Goal: Task Accomplishment & Management: Manage account settings

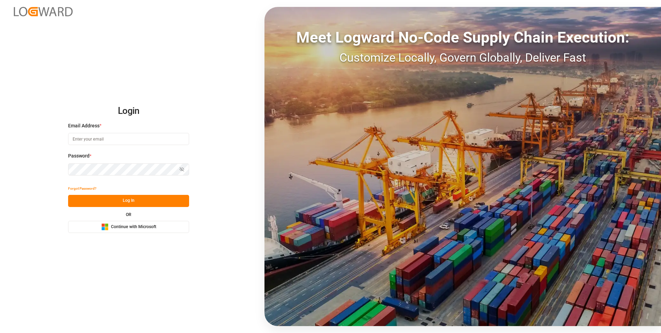
type input "Servicecenter_017@leschaco.com"
click at [117, 202] on button "Log In" at bounding box center [128, 201] width 121 height 12
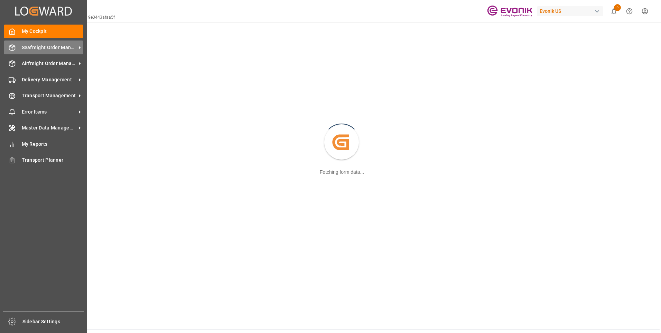
click at [15, 45] on icon at bounding box center [12, 47] width 7 height 7
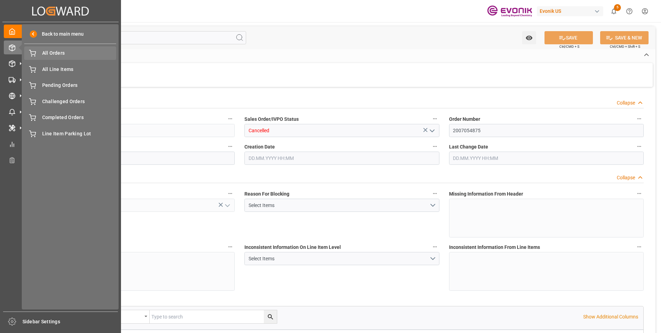
click at [54, 54] on span "All Orders" at bounding box center [79, 52] width 74 height 7
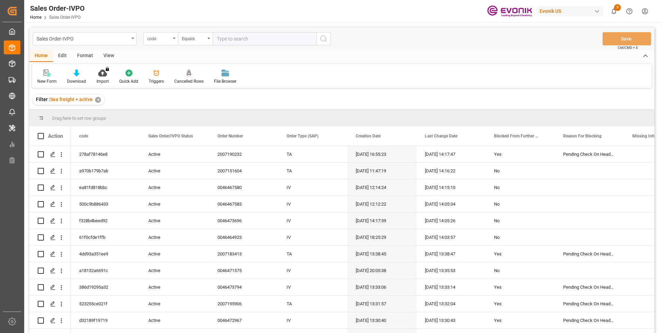
click at [160, 39] on div "code" at bounding box center [159, 38] width 24 height 8
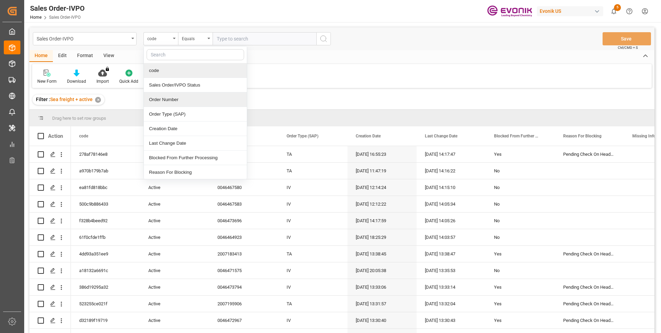
click at [163, 99] on div "Order Number" at bounding box center [195, 99] width 103 height 15
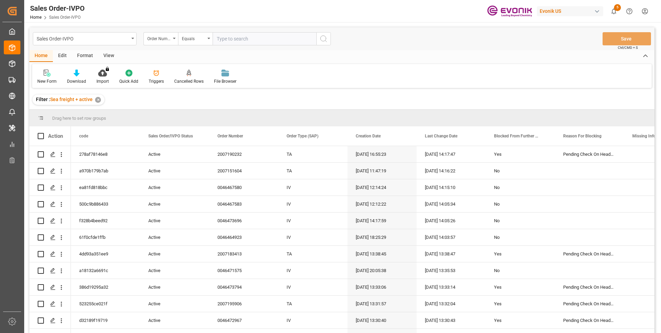
click at [237, 43] on input "text" at bounding box center [265, 38] width 104 height 13
click at [237, 40] on input "text" at bounding box center [265, 38] width 104 height 13
paste input "0046474306"
type input "0046474306"
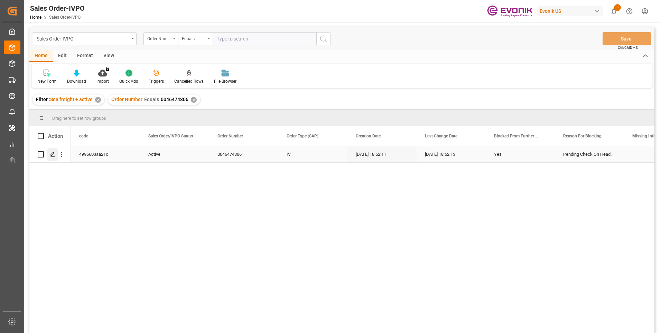
click at [52, 155] on icon "Press SPACE to select this row." at bounding box center [53, 154] width 6 height 6
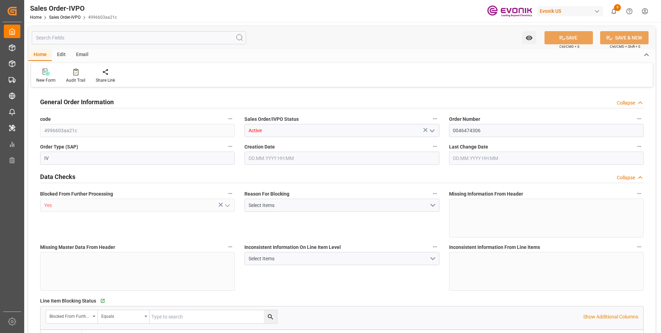
type input "INMAA"
type input "0"
type input "1"
type input "3057.5"
type input "[DATE] 18:52"
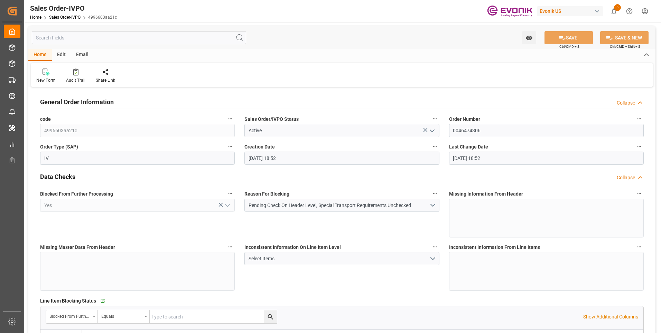
type input "[DATE] 18:52"
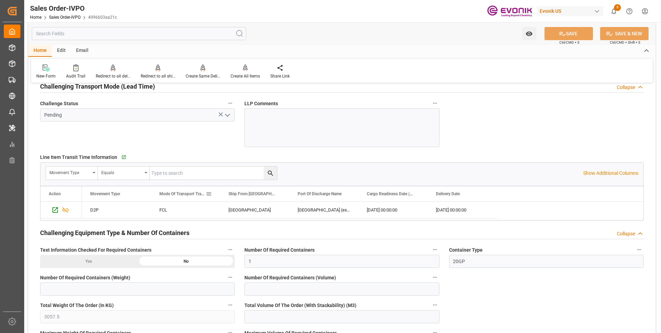
scroll to position [1210, 0]
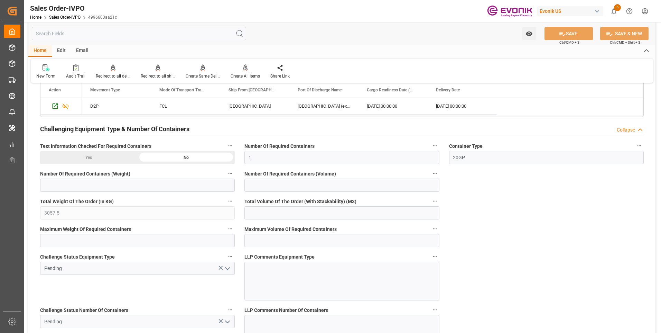
click at [107, 156] on div "Yes" at bounding box center [89, 157] width 98 height 13
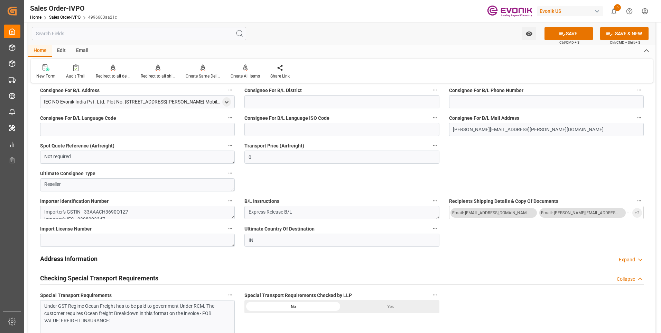
scroll to position [692, 0]
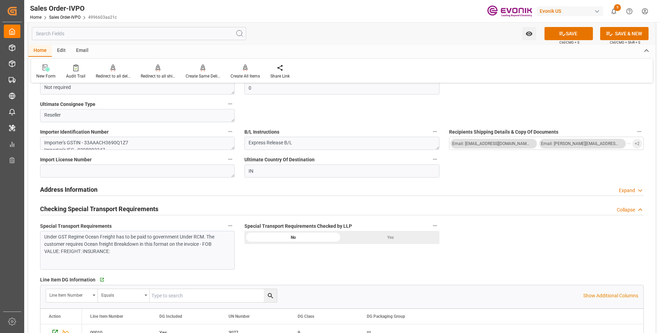
click at [377, 237] on div "Yes" at bounding box center [391, 237] width 98 height 13
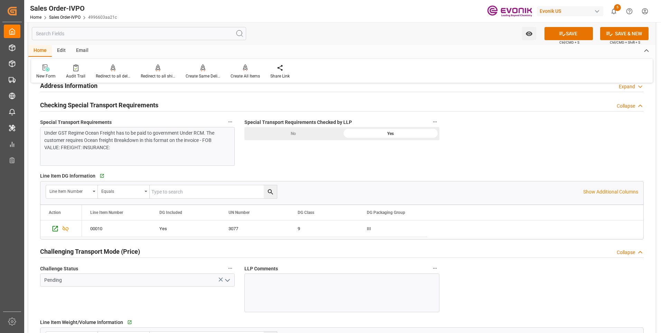
scroll to position [830, 0]
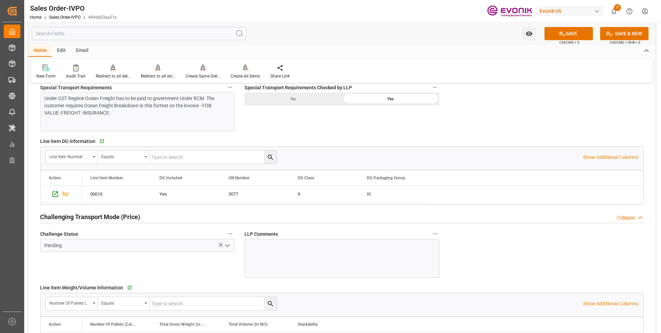
click at [228, 243] on icon "open menu" at bounding box center [227, 245] width 8 height 8
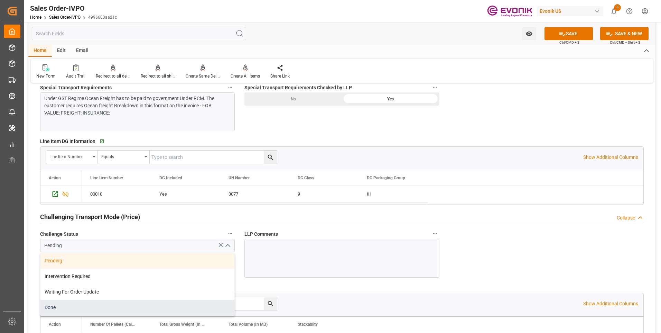
click at [61, 305] on div "Done" at bounding box center [137, 308] width 194 height 16
type input "Done"
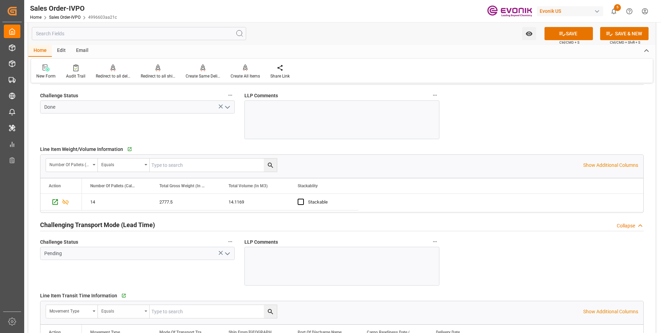
scroll to position [1038, 0]
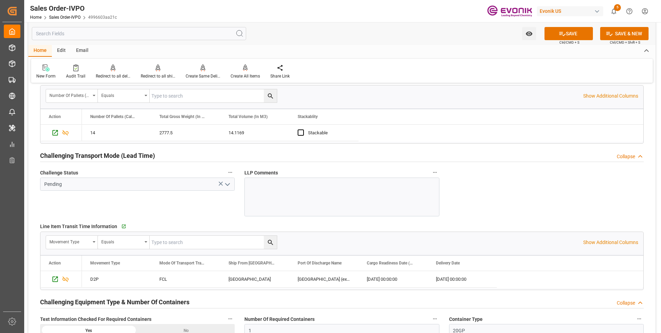
click at [231, 185] on icon "open menu" at bounding box center [227, 184] width 8 height 8
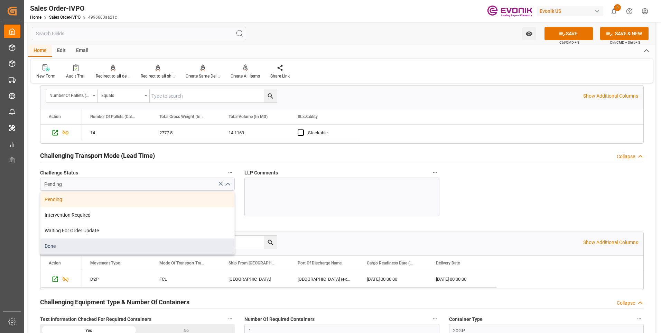
click at [75, 244] on div "Done" at bounding box center [137, 246] width 194 height 16
type input "Done"
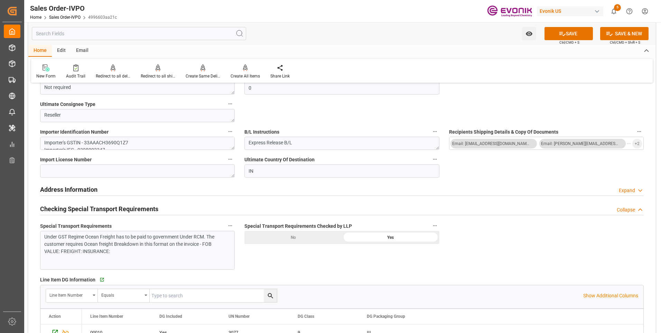
scroll to position [795, 0]
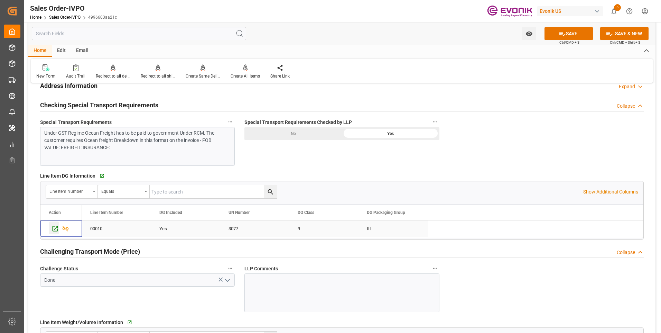
click at [55, 225] on icon "Press SPACE to select this row." at bounding box center [55, 228] width 7 height 7
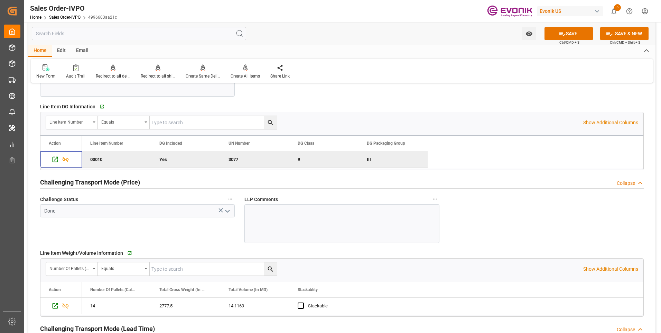
scroll to position [934, 0]
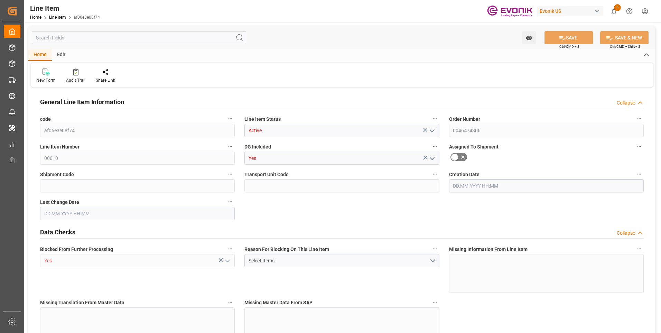
type input "14"
type input "2777.5"
type input "2475"
type input "14.1169"
type input "55"
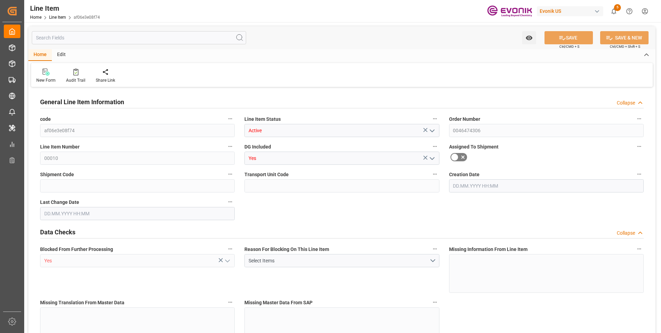
type input "71181"
type input "55"
type input "2777.5"
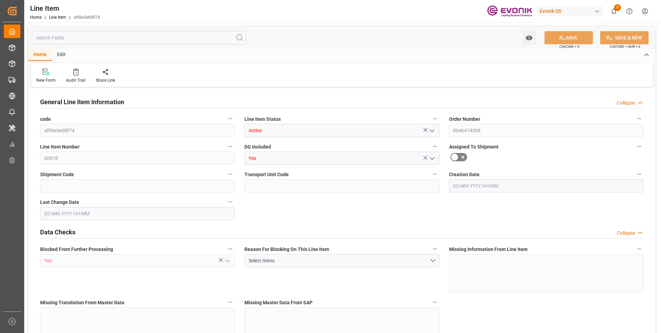
type input "3057.5"
type input "2475"
type input "14.1169"
type input "14116.905"
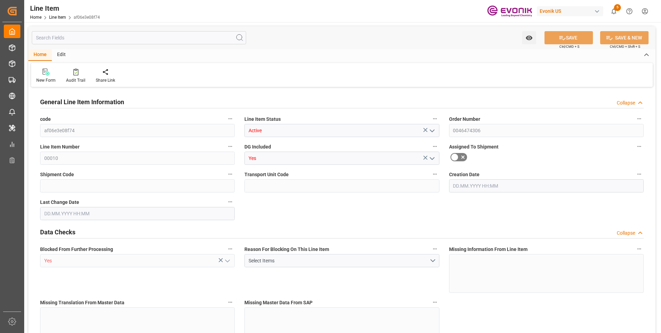
type input "0"
type input "[DATE] 18:52"
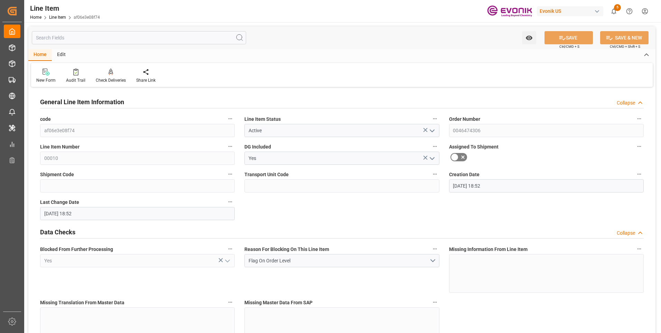
type input "[DATE] 18:52"
type input "[DATE]"
type input "09.10.2025"
type input "02.10.2025"
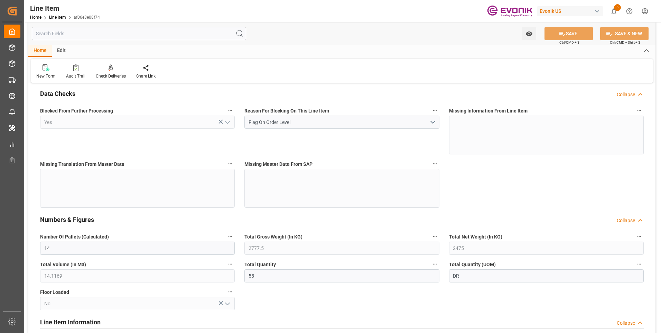
scroll to position [242, 0]
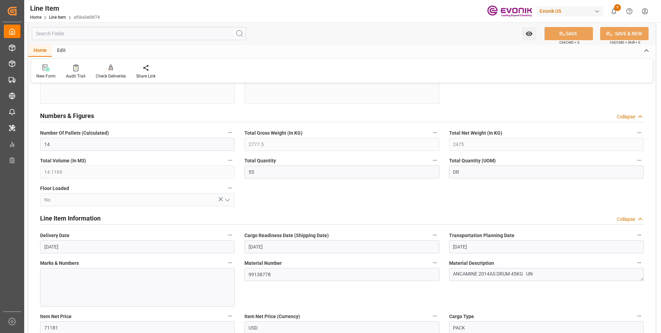
click at [92, 30] on input "text" at bounding box center [139, 33] width 214 height 13
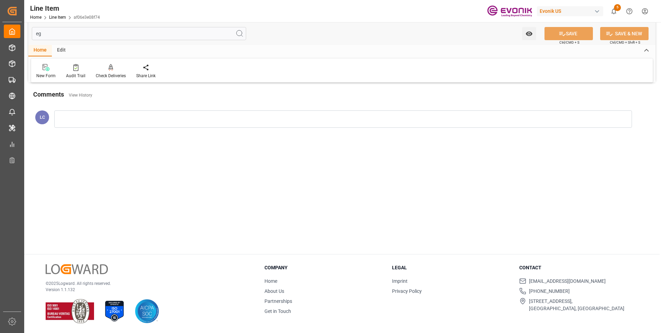
scroll to position [0, 0]
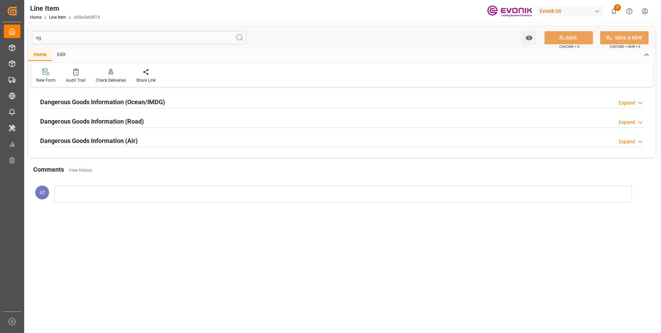
type input "eg"
click at [96, 101] on h2 "Dangerous Goods Information (Ocean/IMDG)" at bounding box center [102, 101] width 125 height 9
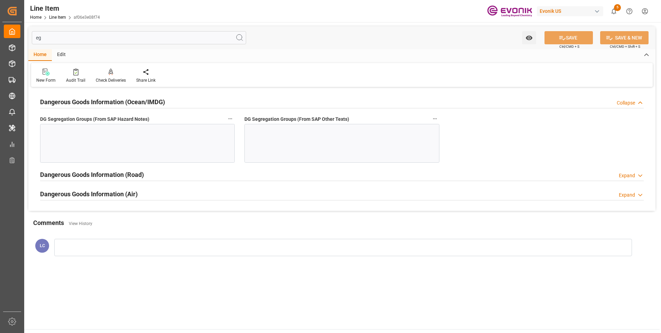
click at [110, 136] on div at bounding box center [137, 143] width 195 height 39
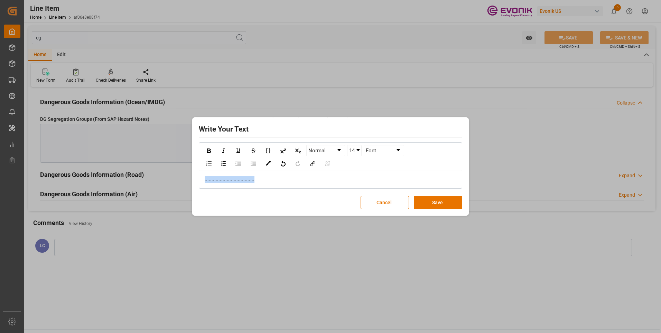
copy span "...................................."
click at [437, 206] on button "Save" at bounding box center [438, 202] width 48 height 13
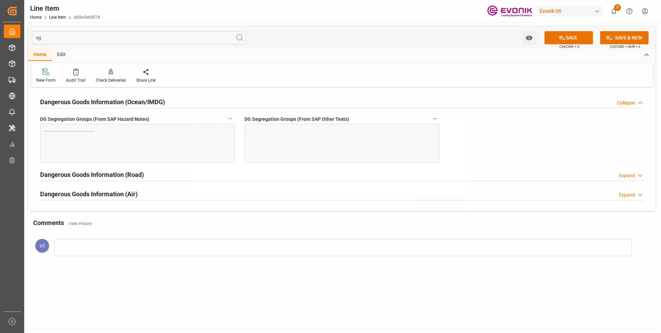
click at [306, 145] on div at bounding box center [342, 143] width 195 height 39
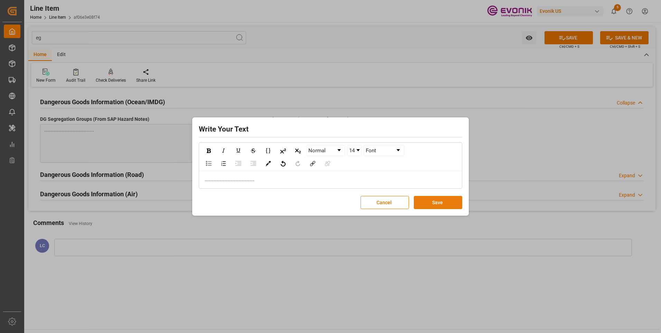
click at [456, 202] on button "Save" at bounding box center [438, 202] width 48 height 13
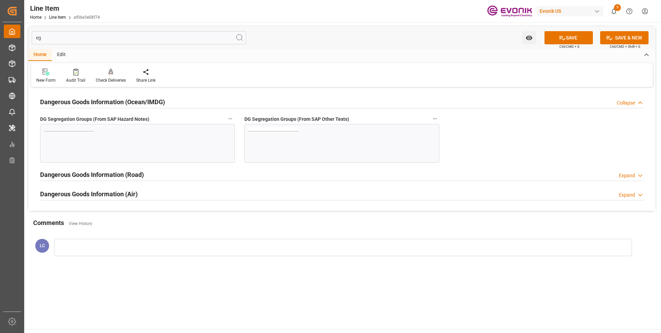
drag, startPoint x: 40, startPoint y: 36, endPoint x: 11, endPoint y: 31, distance: 29.2
click at [16, 32] on div "Created by potrace 1.15, written by Peter Selinger 2001-2017 Created by potrace…" at bounding box center [330, 166] width 661 height 333
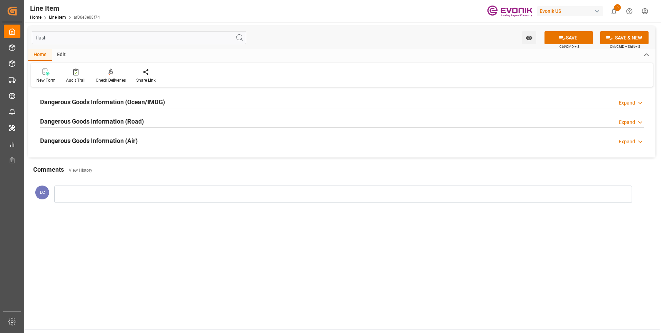
type input "flash"
click at [140, 98] on h2 "Dangerous Goods Information (Ocean/IMDG)" at bounding box center [102, 101] width 125 height 9
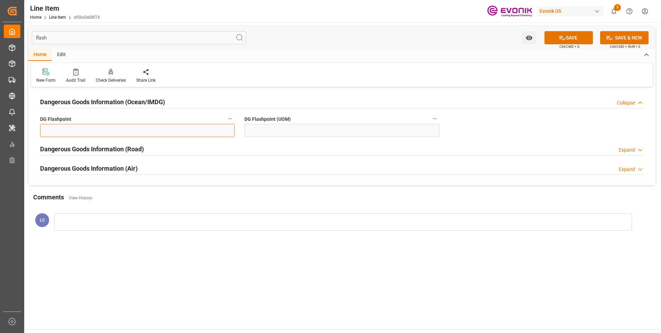
click at [137, 129] on input "text" at bounding box center [137, 130] width 195 height 13
type input "99.99"
click at [138, 133] on input "99.99" at bounding box center [137, 130] width 195 height 13
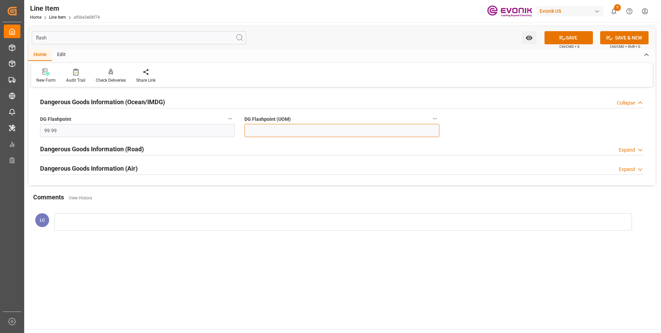
click at [283, 131] on input at bounding box center [342, 130] width 195 height 13
type input "99.99"
click at [559, 40] on icon at bounding box center [562, 37] width 7 height 7
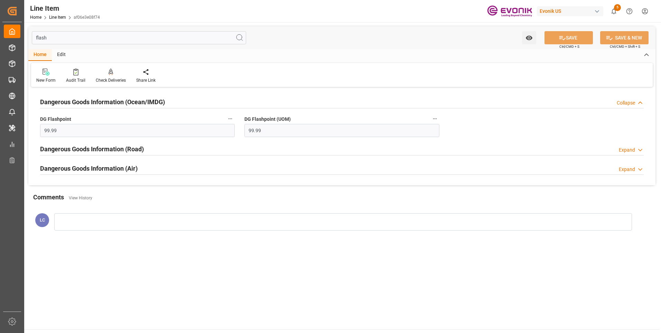
click at [102, 38] on input "flash" at bounding box center [139, 37] width 214 height 13
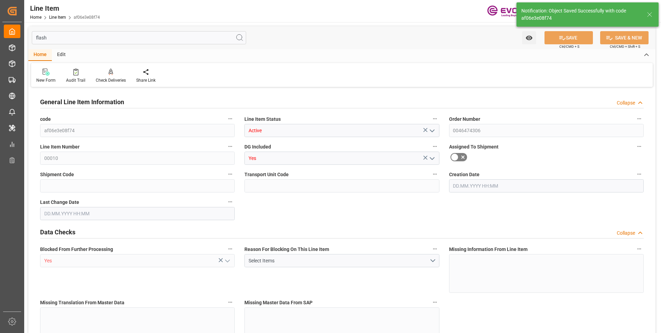
type input "14"
type input "2777.5"
type input "2475"
type input "14.1169"
type input "55"
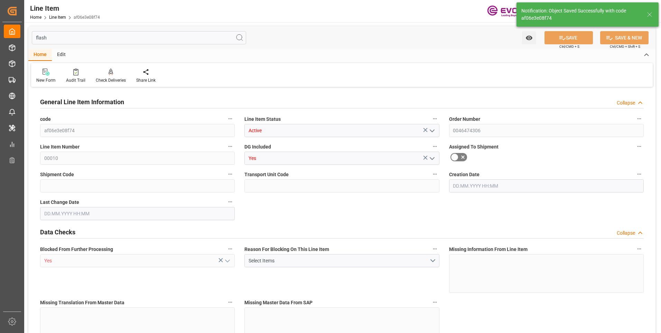
type input "71181"
type input "55"
type input "2777.5"
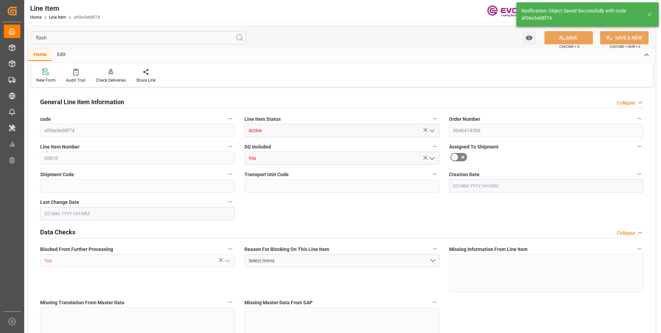
type input "3057.5"
type input "2475"
type input "14.1169"
type input "14116.905"
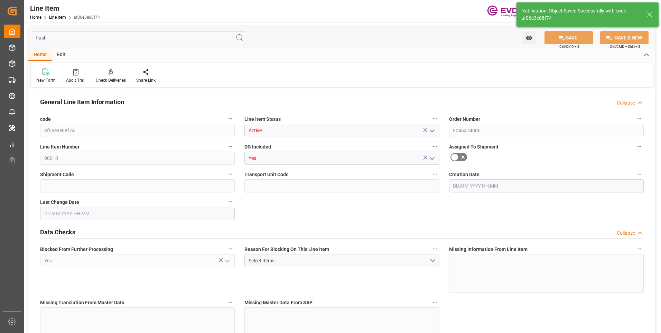
type input "0"
type input "[DATE] 18:52"
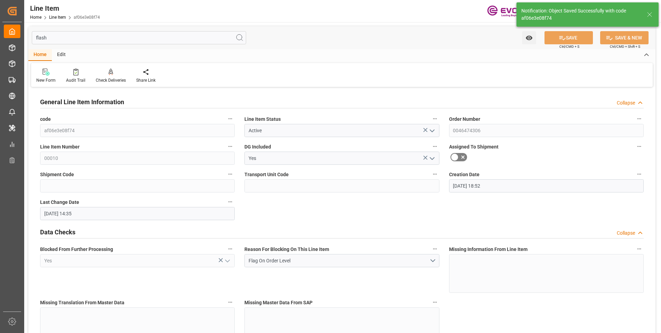
type input "[DATE] 14:35"
type input "[DATE]"
type input "09.10.2025"
type input "02.10.2025"
drag, startPoint x: 74, startPoint y: 35, endPoint x: 29, endPoint y: 35, distance: 45.0
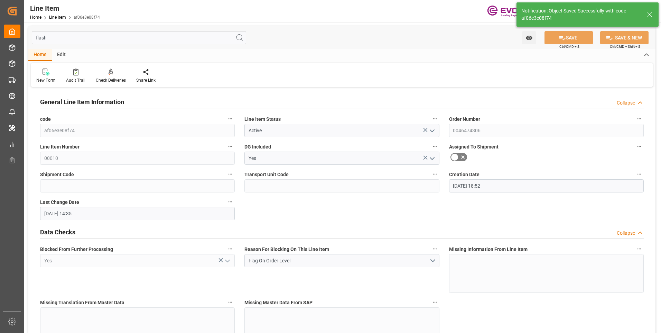
click at [32, 35] on input "flash" at bounding box center [139, 37] width 214 height 13
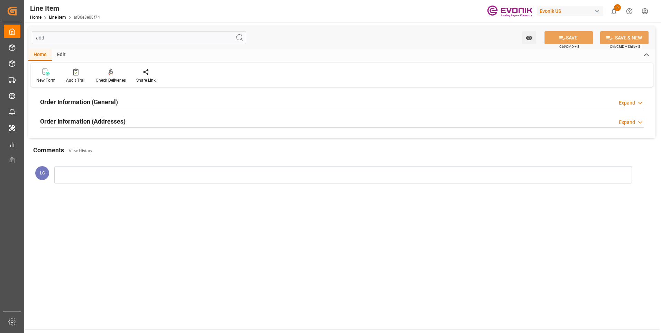
click at [99, 105] on h2 "Order Information (General)" at bounding box center [79, 101] width 78 height 9
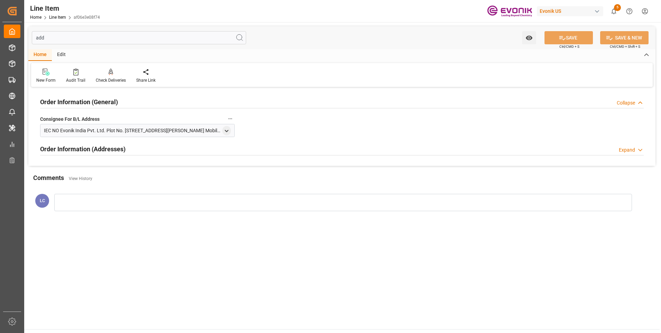
click at [99, 104] on h2 "Order Information (General)" at bounding box center [79, 101] width 78 height 9
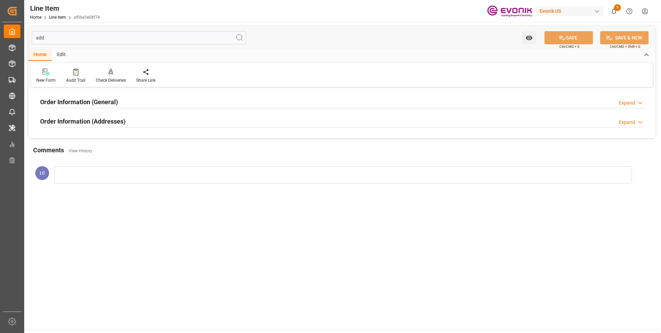
click at [90, 120] on h2 "Order Information (Addresses)" at bounding box center [82, 121] width 85 height 9
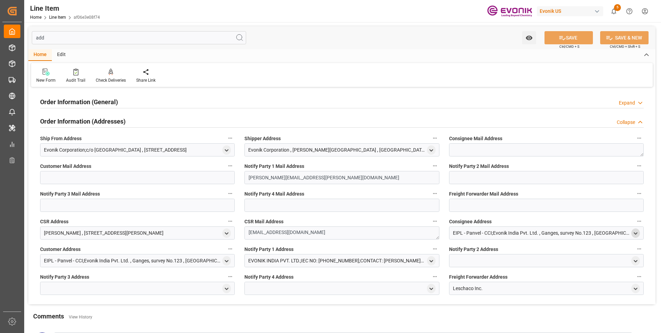
click at [638, 232] on icon "open menu" at bounding box center [636, 233] width 6 height 6
click at [638, 232] on icon "close menu" at bounding box center [636, 233] width 6 height 6
drag, startPoint x: 48, startPoint y: 38, endPoint x: 6, endPoint y: 34, distance: 43.1
click at [10, 35] on div "Created by potrace 1.15, written by Peter Selinger 2001-2017 Created by potrace…" at bounding box center [330, 166] width 661 height 333
type input "s"
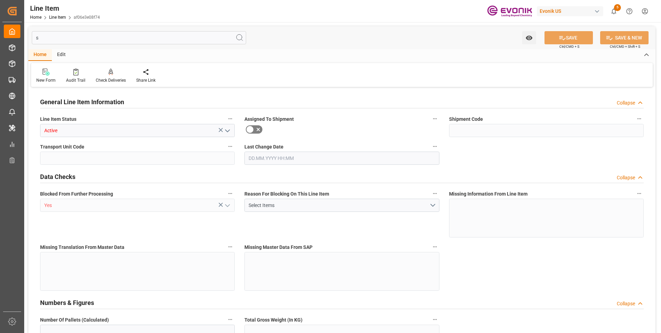
type input "Active"
type input "Yes"
type textarea "ANCAMINE 2014AS DRUM 45KG UN"
type input "391190"
type input "PCE"
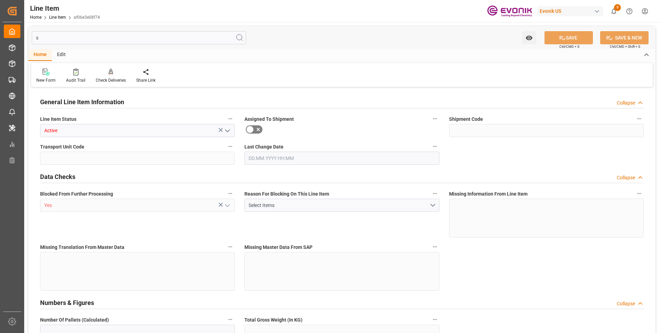
type input "KGM"
type textarea "KGM"
type input "KGM"
type textarea "KGM"
type textarea "DMQ"
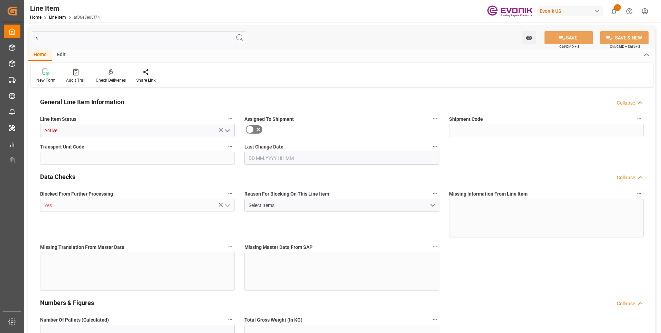
type input "14"
type input "2777.5"
type input "55"
type input "2777.5"
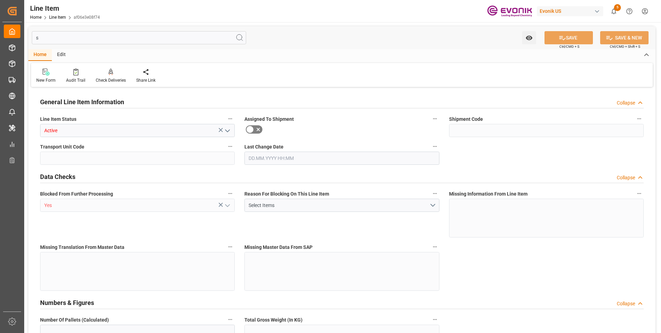
type input "3057.5"
type input "2475"
type input "14116.905"
type input "0"
type input "[DATE] 14:35"
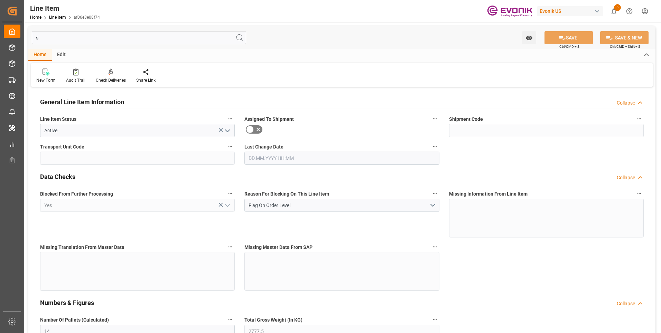
type input "09.10.2025"
type input "02.10.2025"
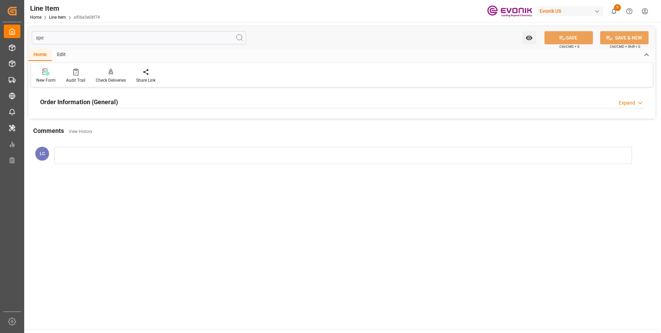
type input "spe"
click at [123, 100] on div "Order Information (General) Expand" at bounding box center [342, 101] width 604 height 13
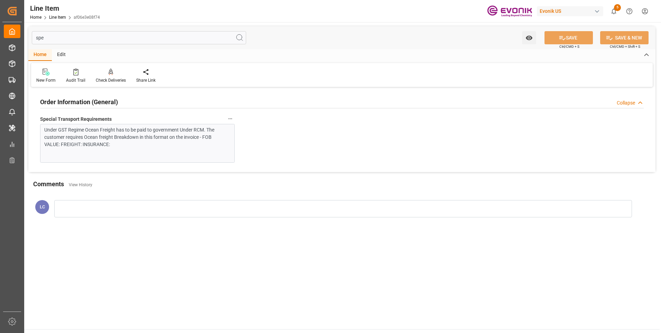
click at [122, 101] on div "Order Information (General) Collapse" at bounding box center [342, 101] width 604 height 13
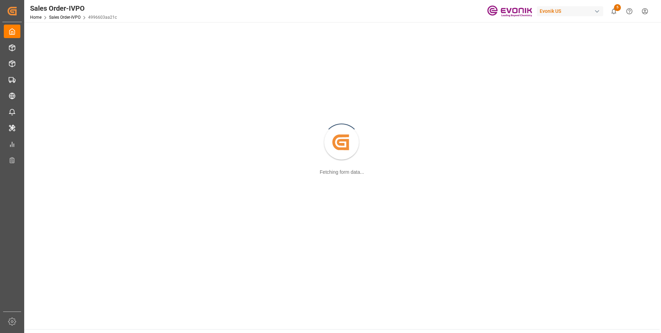
scroll to position [75, 0]
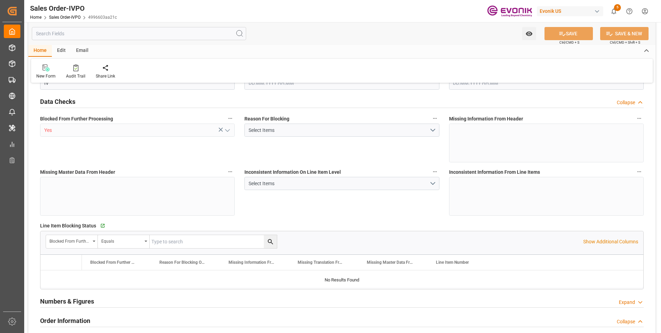
type input "INMAA"
type input "0"
type input "1"
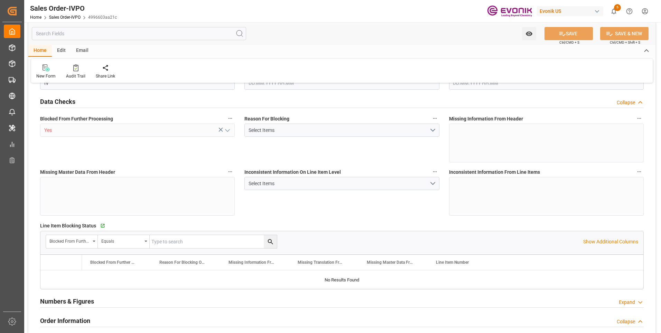
type input "3057.5"
type input "14.1169"
type input "17000"
type input "30"
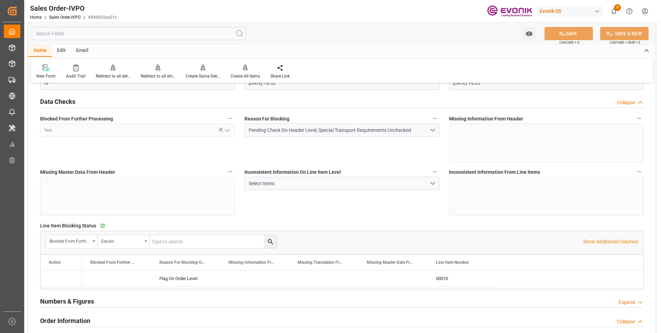
type input "[DATE] 18:52"
type input "[DATE] 14:35"
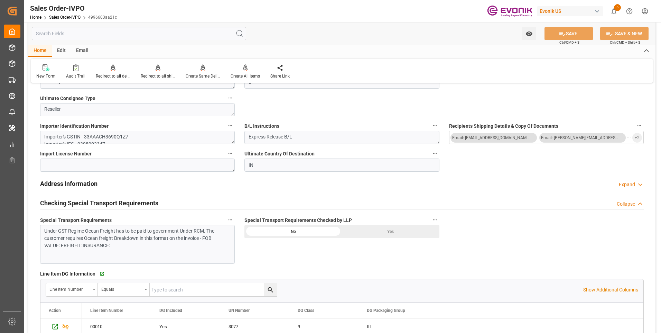
scroll to position [801, 0]
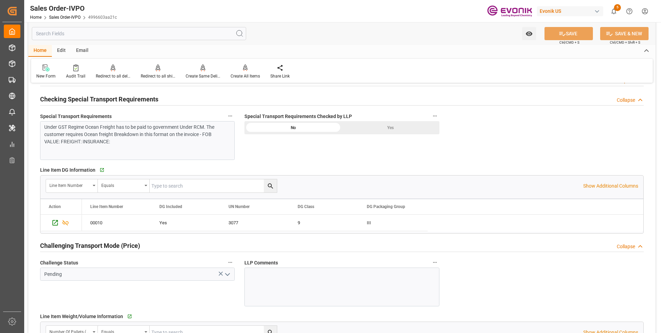
click at [385, 128] on div "Yes" at bounding box center [391, 127] width 98 height 13
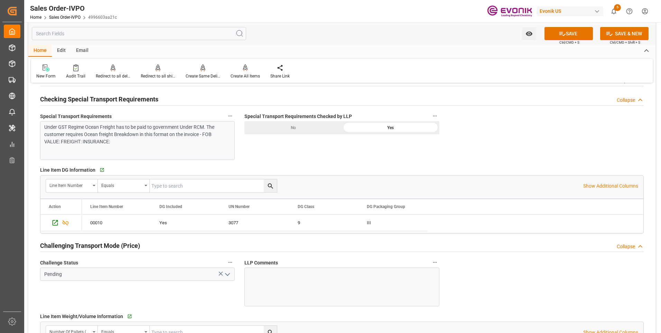
scroll to position [905, 0]
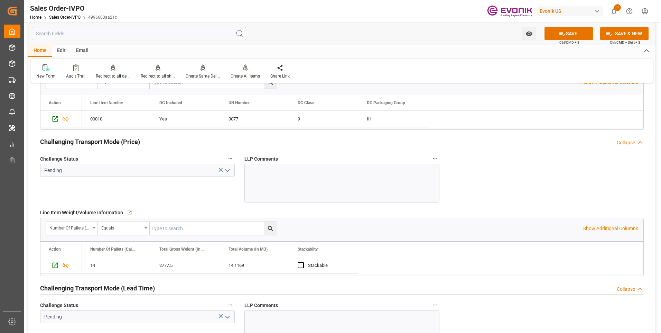
click at [230, 172] on icon "open menu" at bounding box center [227, 170] width 8 height 8
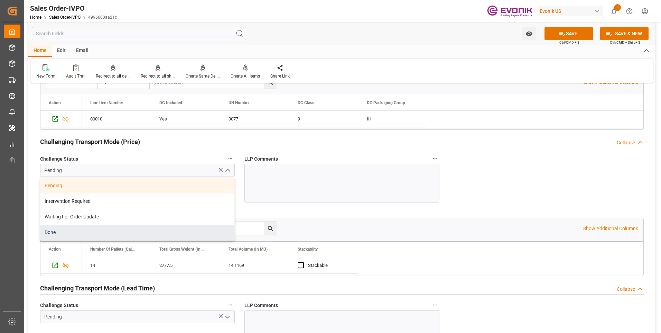
click at [72, 226] on div "Done" at bounding box center [137, 232] width 194 height 16
type input "Done"
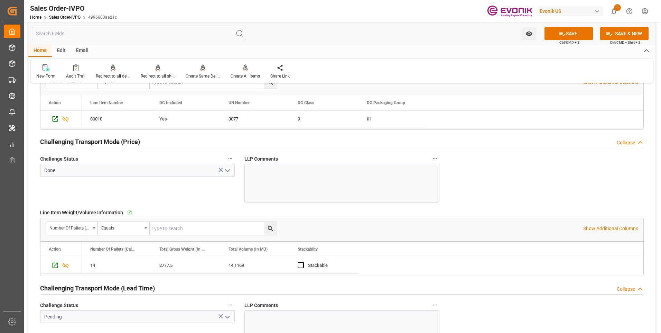
scroll to position [974, 0]
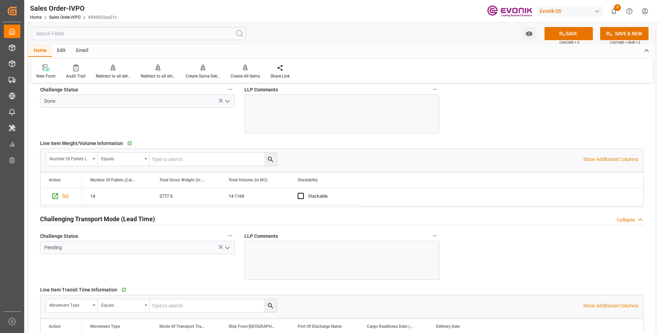
click at [229, 250] on icon "open menu" at bounding box center [227, 247] width 8 height 8
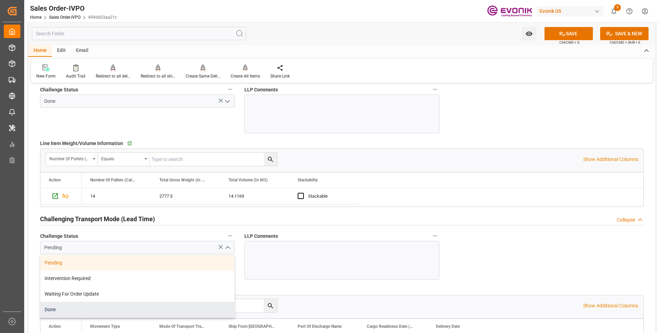
click at [60, 306] on div "Done" at bounding box center [137, 310] width 194 height 16
type input "Done"
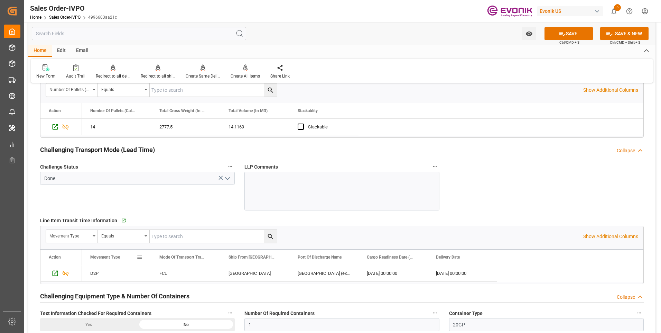
scroll to position [1078, 0]
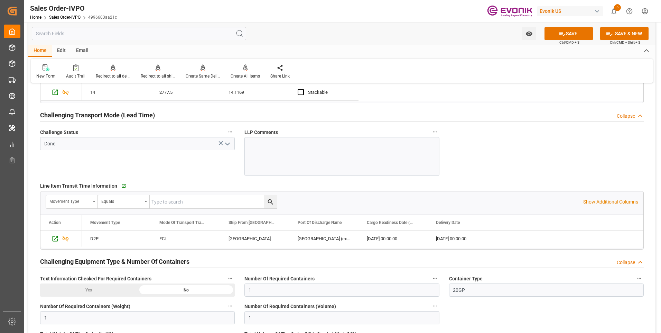
click at [75, 289] on div "Yes" at bounding box center [89, 289] width 98 height 13
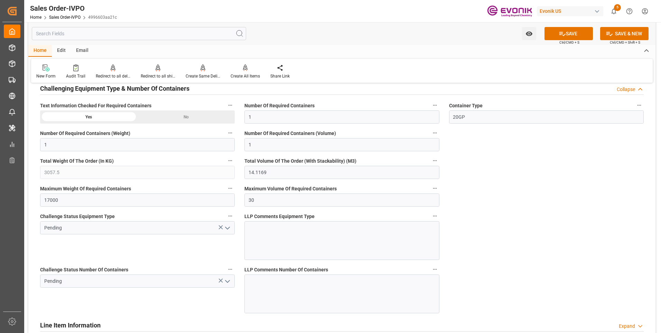
scroll to position [1320, 0]
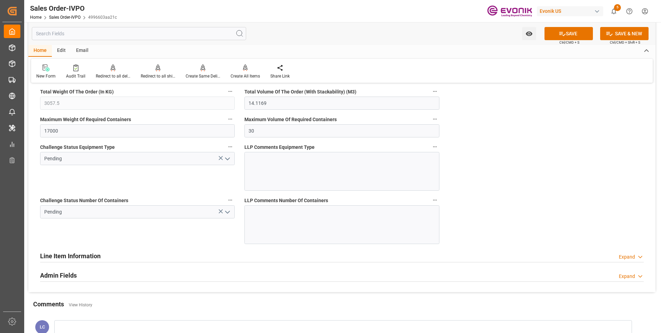
click at [230, 161] on icon "open menu" at bounding box center [227, 159] width 8 height 8
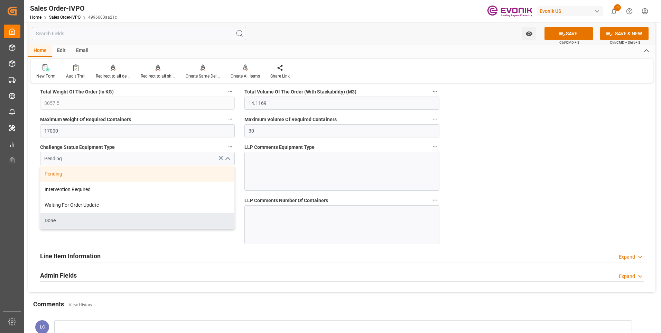
click at [91, 221] on div "Done" at bounding box center [137, 221] width 194 height 16
type input "Done"
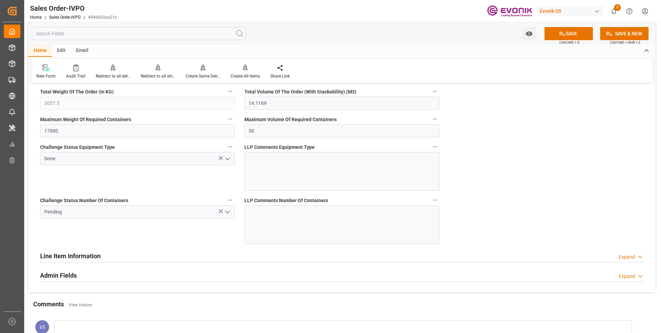
click at [230, 210] on icon "open menu" at bounding box center [227, 212] width 8 height 8
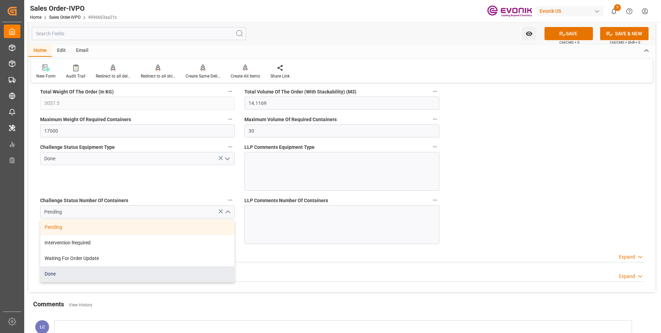
click at [58, 273] on div "Done" at bounding box center [137, 274] width 194 height 16
type input "Done"
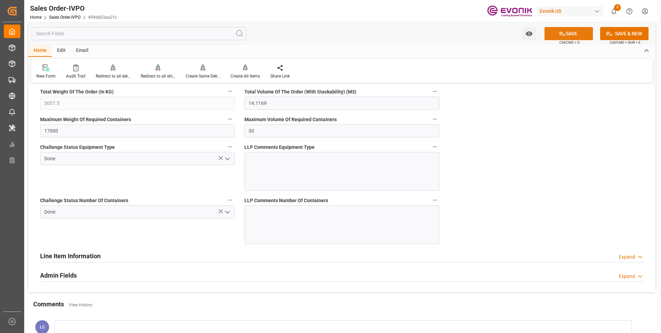
click at [562, 35] on icon at bounding box center [563, 34] width 6 height 4
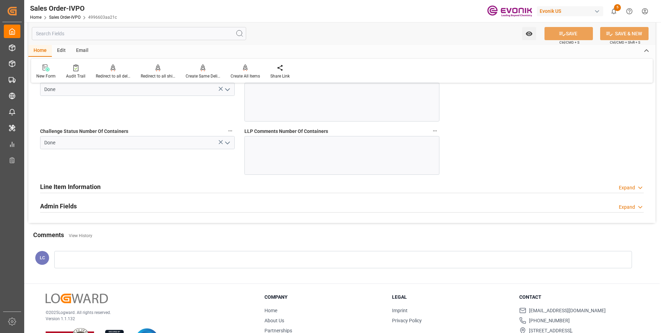
click at [75, 190] on h2 "Line Item Information" at bounding box center [70, 186] width 61 height 9
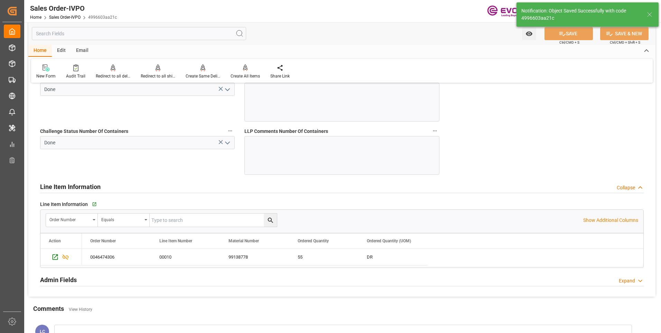
type input "[DATE] 14:36"
type input "No"
click at [75, 190] on h2 "Line Item Information" at bounding box center [70, 186] width 61 height 9
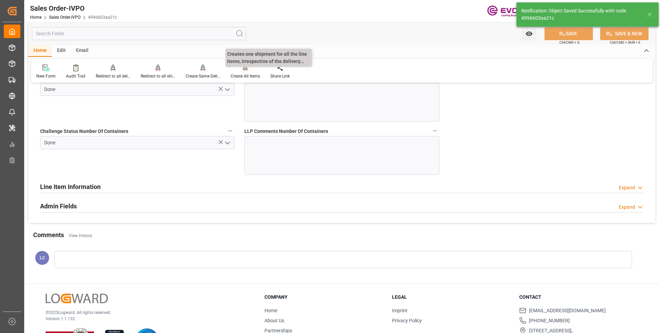
click at [244, 67] on icon at bounding box center [245, 67] width 5 height 7
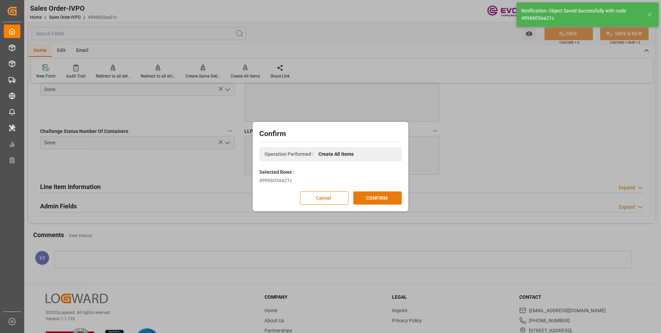
click at [389, 196] on button "CONFIRM" at bounding box center [377, 197] width 48 height 13
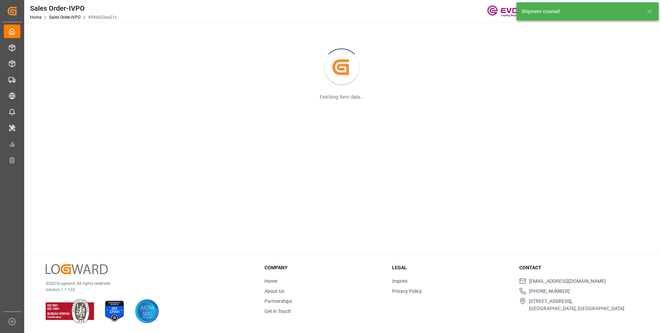
scroll to position [75, 0]
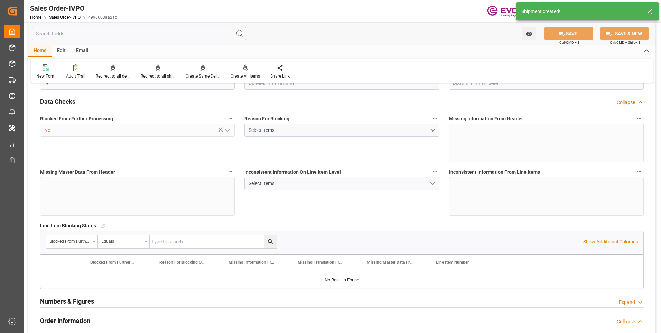
type input "INMAA"
type input "0"
type input "1"
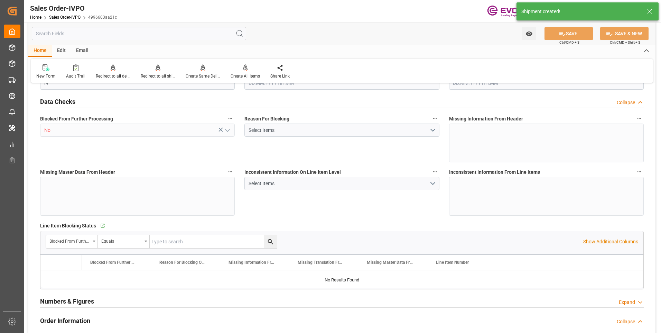
type input "3057.5"
type input "14.1169"
type input "17000"
type input "30"
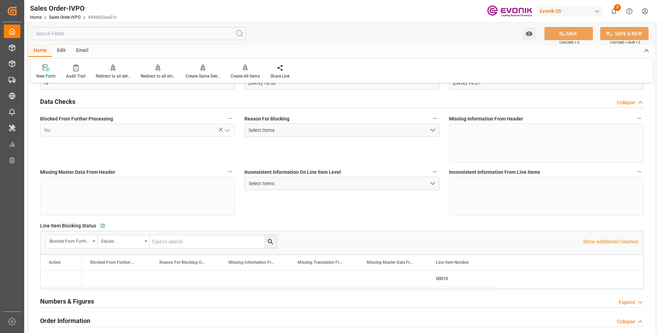
type input "[DATE] 18:52"
type input "[DATE] 14:37"
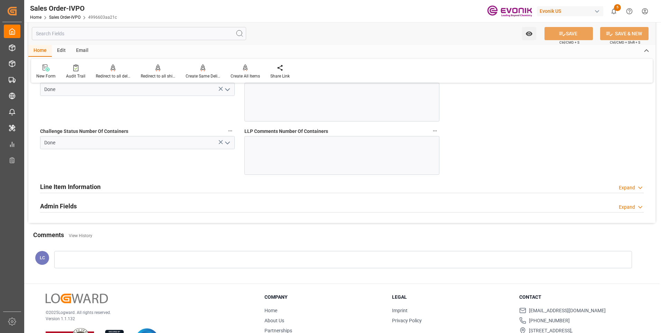
scroll to position [1286, 0]
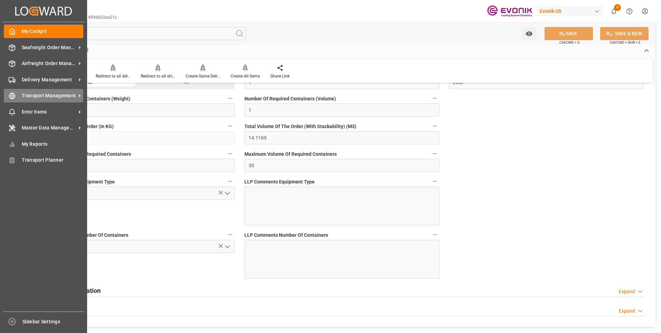
click at [13, 95] on icon at bounding box center [12, 96] width 2 height 6
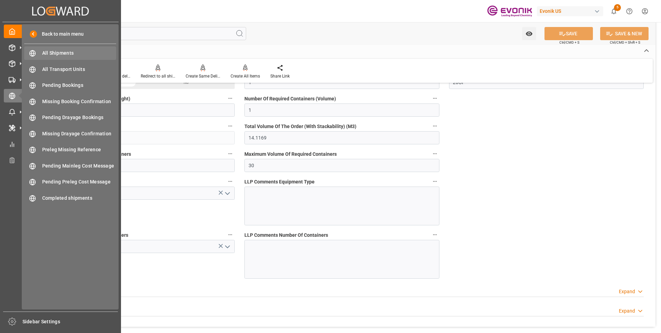
click at [68, 53] on span "All Shipments" at bounding box center [79, 52] width 74 height 7
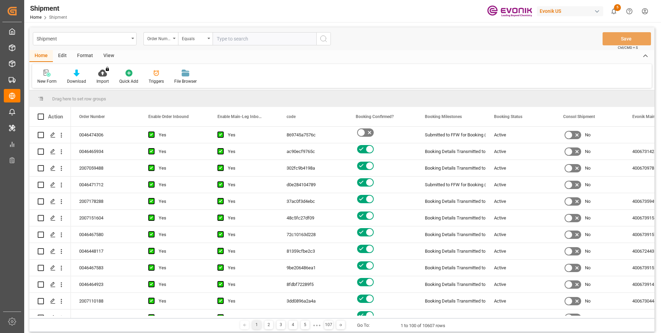
click at [240, 37] on input "text" at bounding box center [265, 38] width 104 height 13
type input "...................................."
click at [232, 39] on input "text" at bounding box center [265, 38] width 104 height 13
paste input "46474306"
type input "0046474306"
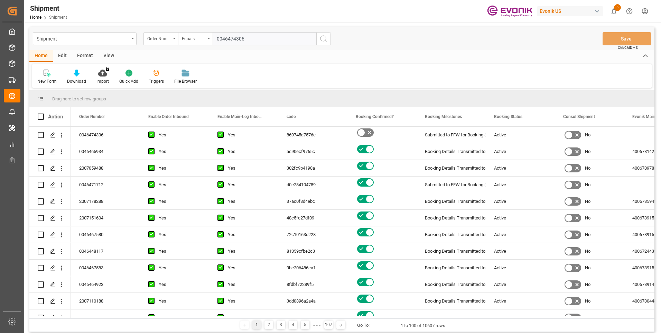
click at [321, 38] on icon "search button" at bounding box center [324, 39] width 8 height 8
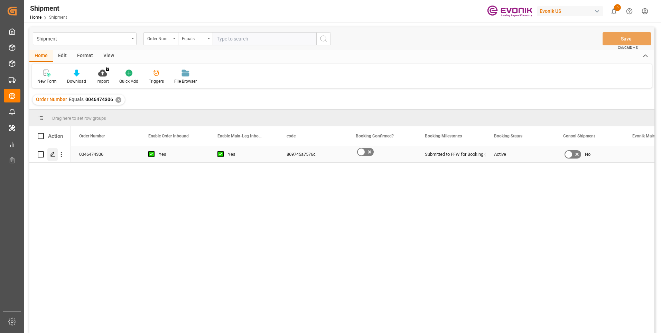
click at [53, 152] on icon "Press SPACE to select this row." at bounding box center [53, 154] width 6 height 6
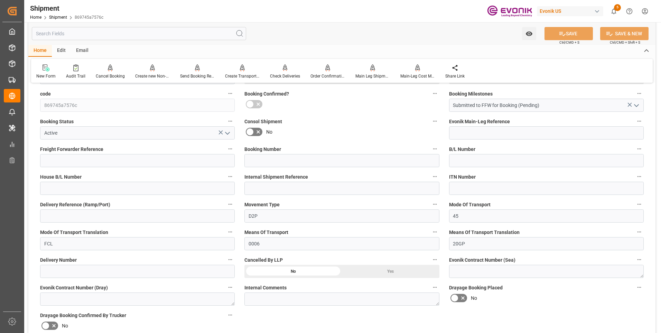
scroll to position [242, 0]
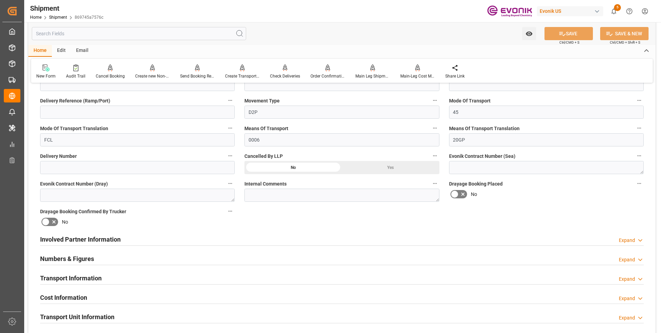
click at [74, 237] on h2 "Involved Partner Information" at bounding box center [80, 238] width 81 height 9
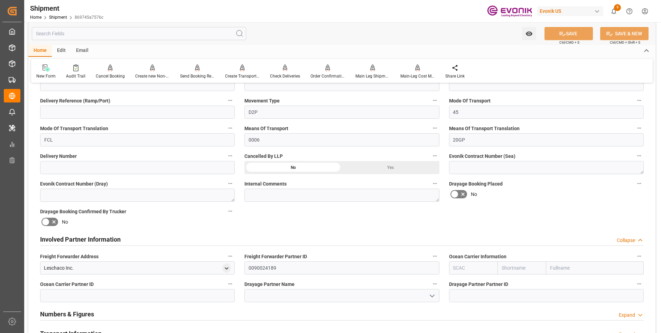
scroll to position [346, 0]
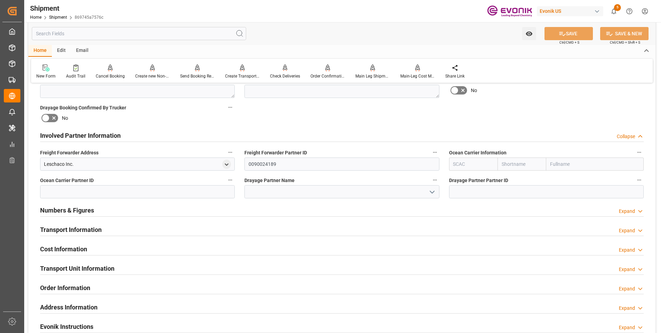
click at [467, 164] on input "text" at bounding box center [473, 163] width 49 height 13
click at [462, 178] on b "MAEU" at bounding box center [460, 179] width 13 height 6
type input "MAEU"
type input "Maersk"
type input "Maersk Line AS"
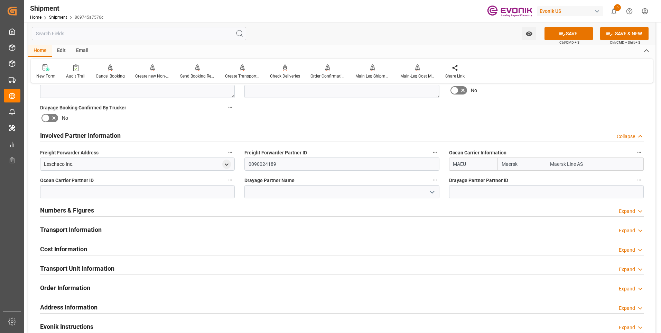
type input "MAEU"
click at [560, 35] on icon at bounding box center [562, 33] width 7 height 7
click at [167, 190] on input at bounding box center [137, 191] width 195 height 13
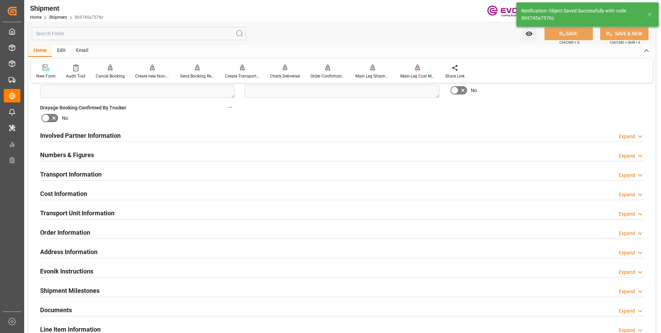
drag, startPoint x: 126, startPoint y: 138, endPoint x: 120, endPoint y: 145, distance: 8.8
click at [125, 138] on div "Involved Partner Information Expand" at bounding box center [342, 134] width 604 height 13
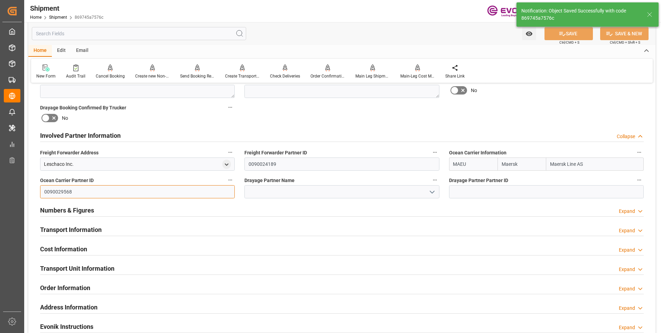
click at [119, 190] on input "0090029568" at bounding box center [137, 191] width 195 height 13
click at [464, 192] on input at bounding box center [546, 191] width 195 height 13
paste input "0090029568"
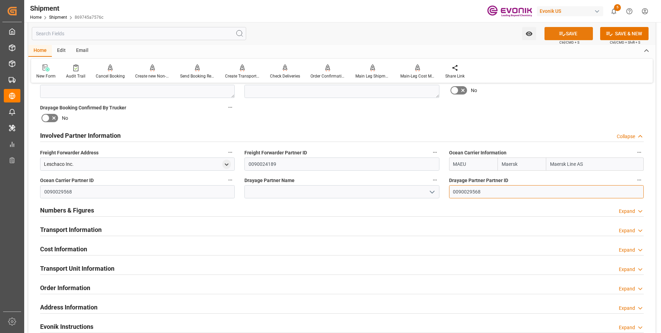
type input "0090029568"
click at [572, 35] on button "SAVE" at bounding box center [569, 33] width 48 height 13
click at [624, 210] on div "Expand" at bounding box center [627, 211] width 16 height 7
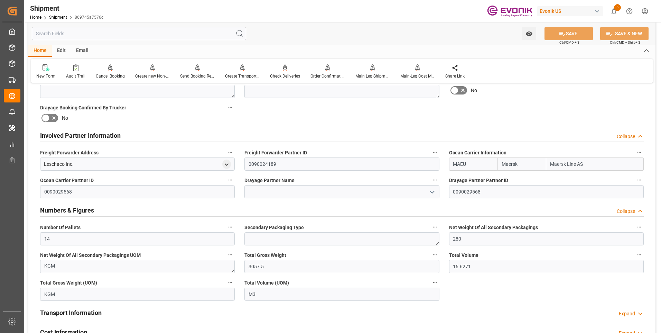
click at [624, 210] on div "Collapse" at bounding box center [626, 211] width 18 height 7
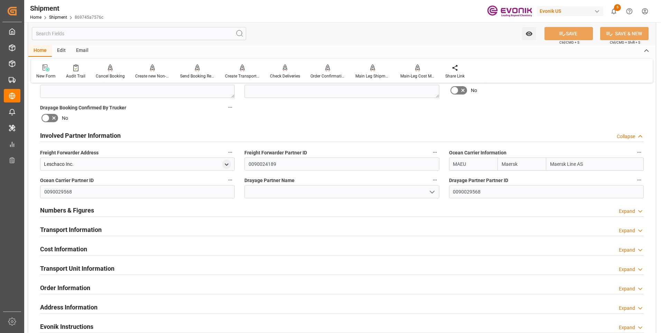
click at [98, 225] on h2 "Transport Information" at bounding box center [71, 229] width 62 height 9
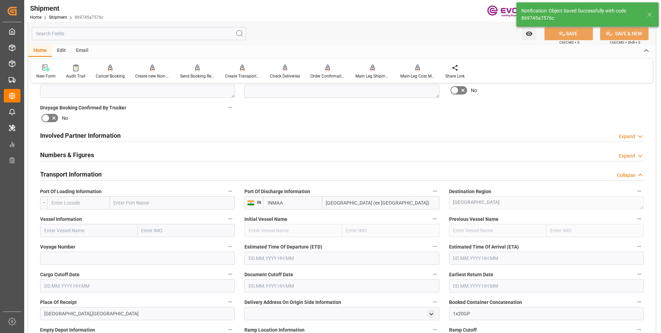
scroll to position [380, 0]
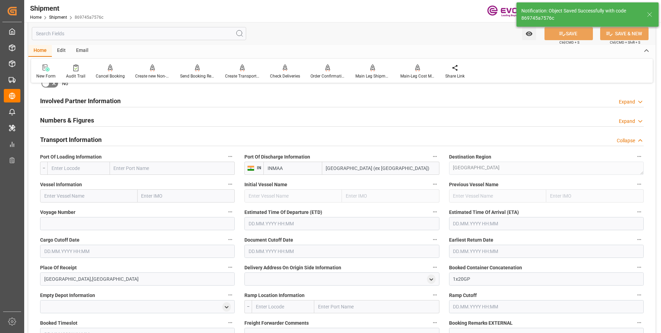
click at [82, 169] on input "text" at bounding box center [78, 168] width 63 height 13
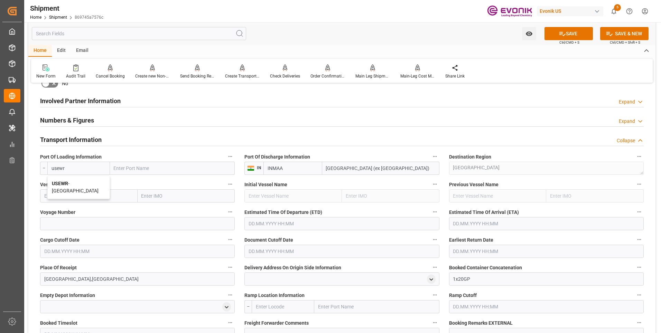
click at [73, 182] on span "USEWR - [GEOGRAPHIC_DATA]" at bounding box center [75, 187] width 47 height 13
type input "USEWR"
type input "[GEOGRAPHIC_DATA]"
type input "USEWR"
click at [559, 36] on icon at bounding box center [562, 33] width 7 height 7
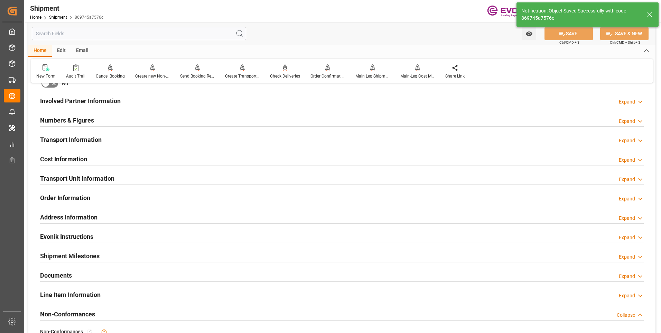
click at [72, 174] on h2 "Transport Unit Information" at bounding box center [77, 178] width 74 height 9
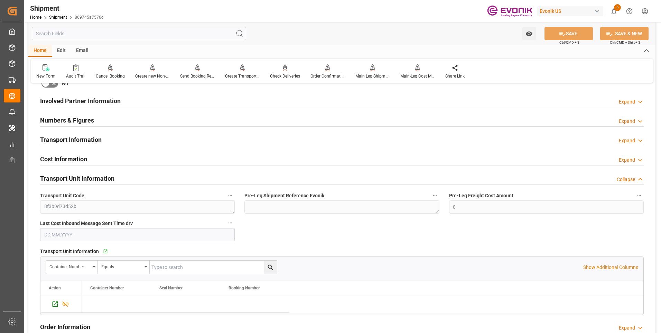
click at [82, 178] on h2 "Transport Unit Information" at bounding box center [77, 178] width 74 height 9
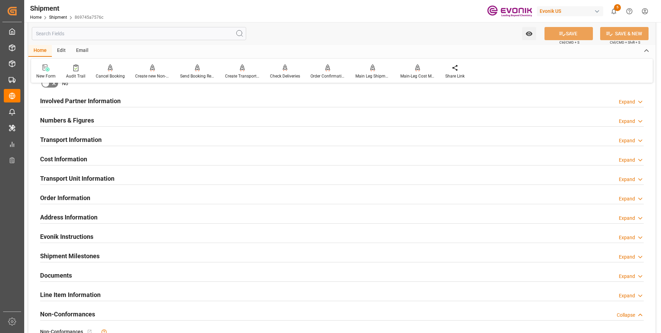
click at [82, 178] on h2 "Transport Unit Information" at bounding box center [77, 178] width 74 height 9
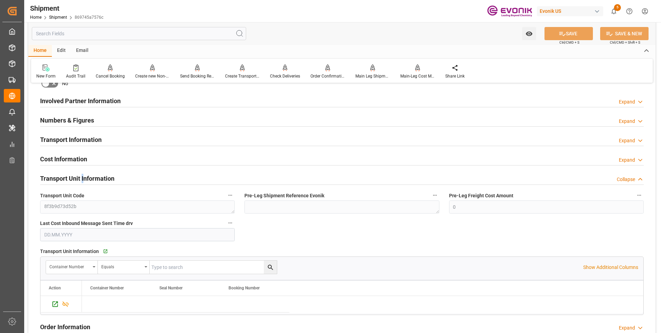
drag, startPoint x: 83, startPoint y: 178, endPoint x: 84, endPoint y: 160, distance: 18.3
click at [83, 178] on h2 "Transport Unit Information" at bounding box center [77, 178] width 74 height 9
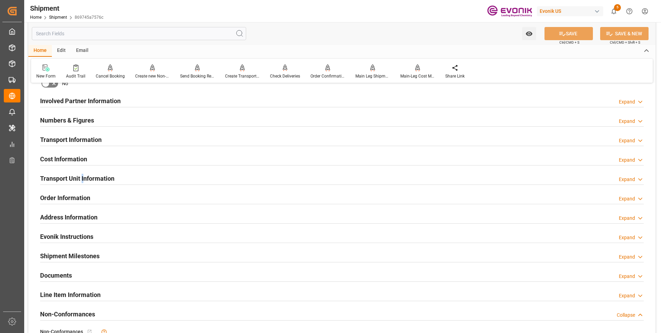
drag, startPoint x: 84, startPoint y: 160, endPoint x: 81, endPoint y: 138, distance: 22.4
click at [81, 138] on h2 "Transport Information" at bounding box center [71, 139] width 62 height 9
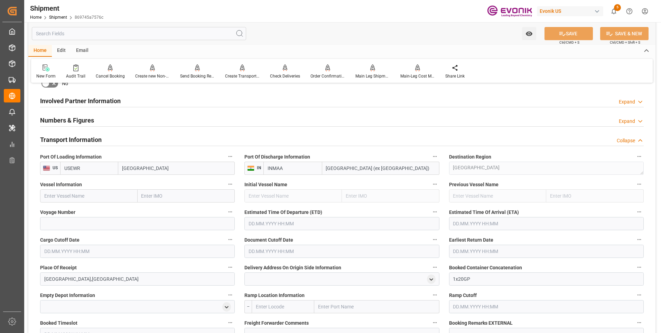
click at [93, 196] on input "text" at bounding box center [89, 195] width 98 height 13
paste input "ROME EXPRESS"
type input "ROME EXPRESS"
click at [72, 212] on b "ROME EXPRESS" at bounding box center [63, 211] width 36 height 6
type input "9447861"
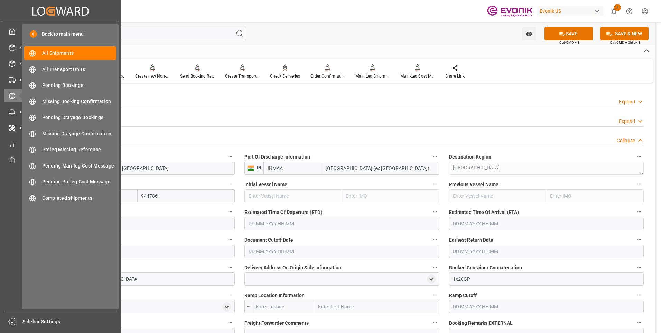
type input "ROME EXPRESS"
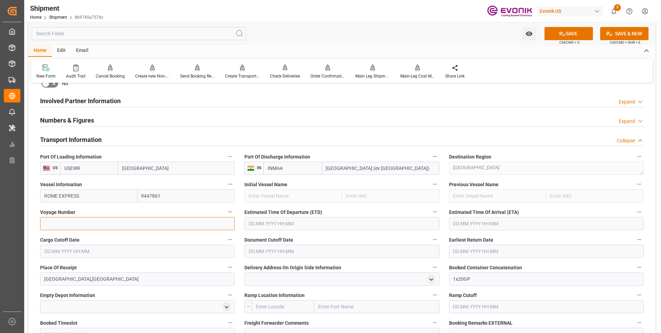
click at [171, 228] on input at bounding box center [137, 223] width 195 height 13
paste input "543W"
type input "543W"
click at [311, 223] on input "text" at bounding box center [342, 223] width 195 height 13
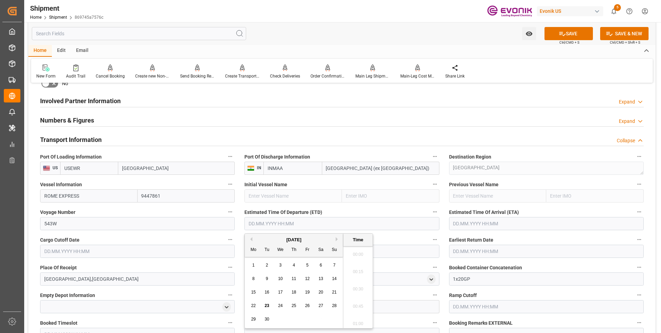
scroll to position [1455, 0]
click at [335, 238] on div "[DATE]" at bounding box center [294, 239] width 98 height 7
click at [336, 239] on button "Next Month" at bounding box center [338, 239] width 4 height 4
click at [333, 304] on span "26" at bounding box center [334, 305] width 4 height 5
type input "[DATE] 00:00"
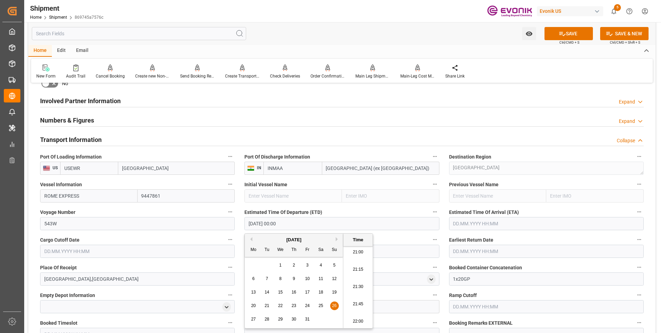
click at [485, 224] on input "text" at bounding box center [546, 223] width 195 height 13
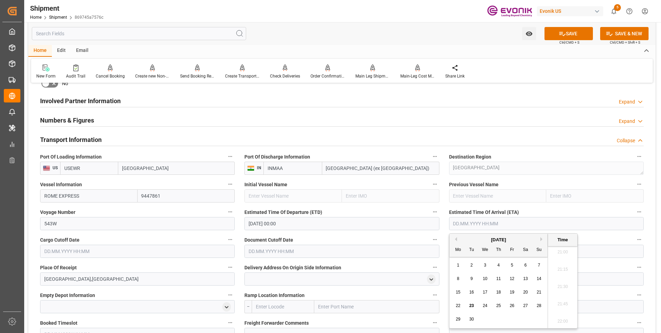
click at [542, 239] on button "Next Month" at bounding box center [543, 239] width 4 height 4
click at [524, 291] on span "20" at bounding box center [525, 291] width 4 height 5
type input "[DATE] 00:00"
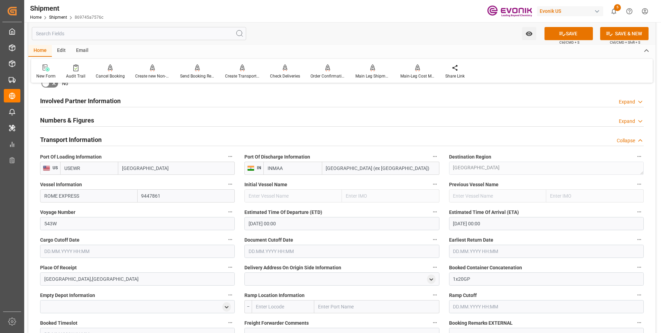
click at [404, 260] on div "Delivery Address On Origin Side Information" at bounding box center [342, 274] width 204 height 28
click at [150, 239] on label "Cargo Cutoff Date" at bounding box center [137, 240] width 195 height 10
click at [226, 239] on button "Cargo Cutoff Date" at bounding box center [230, 239] width 9 height 9
click at [148, 246] on div at bounding box center [330, 166] width 661 height 333
click at [148, 254] on input "text" at bounding box center [137, 251] width 195 height 13
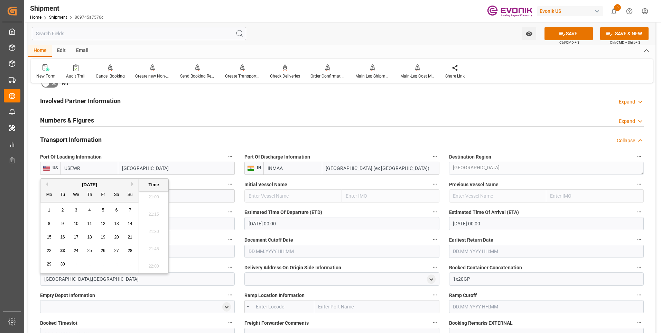
scroll to position [346, 0]
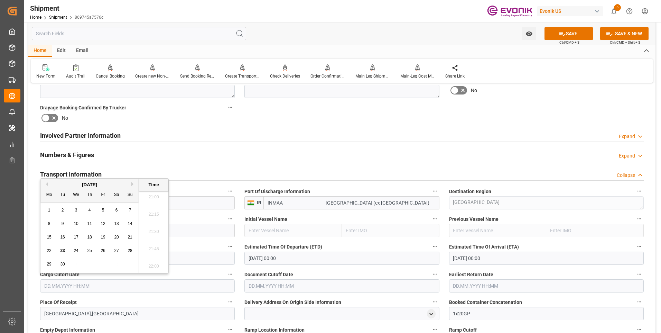
click at [133, 183] on button "Next Month" at bounding box center [133, 184] width 4 height 4
click at [91, 221] on div "9" at bounding box center [89, 224] width 9 height 8
type input "[DATE] 00:00"
click at [294, 279] on input "text" at bounding box center [342, 285] width 195 height 13
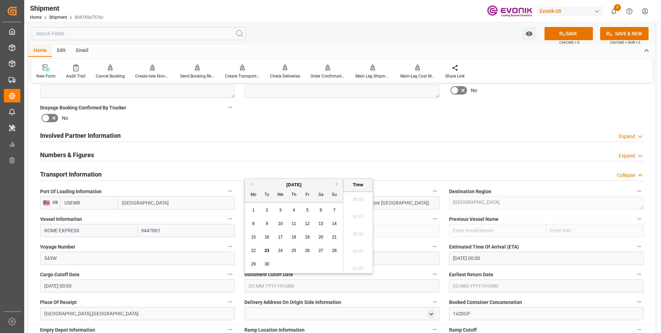
scroll to position [1455, 0]
click at [339, 183] on button "Next Month" at bounding box center [338, 184] width 4 height 4
click at [296, 221] on div "9" at bounding box center [294, 224] width 9 height 8
type input "[DATE] 00:00"
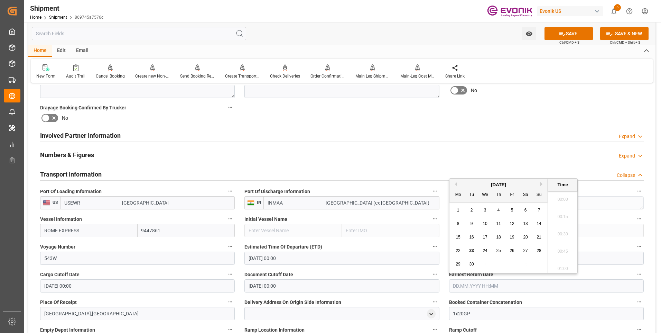
click at [480, 280] on input "text" at bounding box center [546, 285] width 195 height 13
click at [541, 184] on button "Next Month" at bounding box center [543, 184] width 4 height 4
click at [500, 224] on span "9" at bounding box center [499, 223] width 2 height 5
type input "[DATE] 00:00"
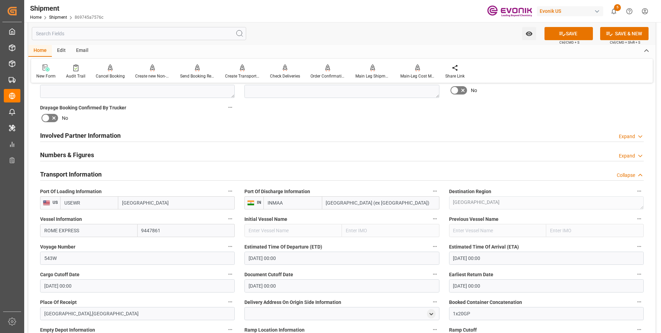
click at [554, 116] on div "Booking Confirmation Milestone Bar Collapse Submitted to FFW for Booking (Pendi…" at bounding box center [341, 210] width 627 height 934
click at [570, 33] on button "SAVE" at bounding box center [569, 33] width 48 height 13
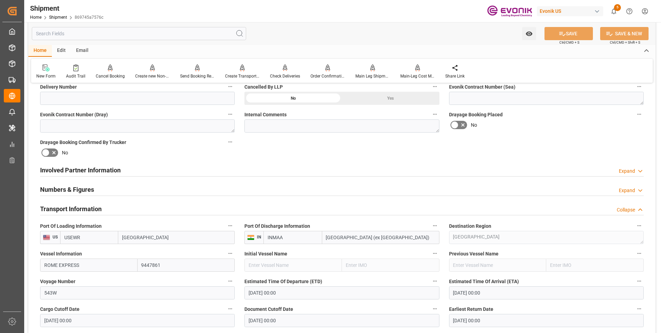
scroll to position [380, 0]
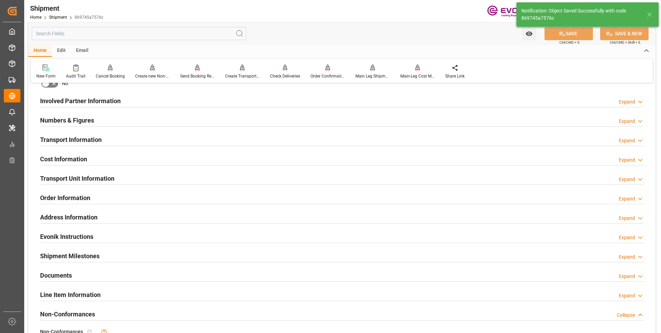
click at [67, 173] on div "Transport Unit Information" at bounding box center [77, 177] width 74 height 13
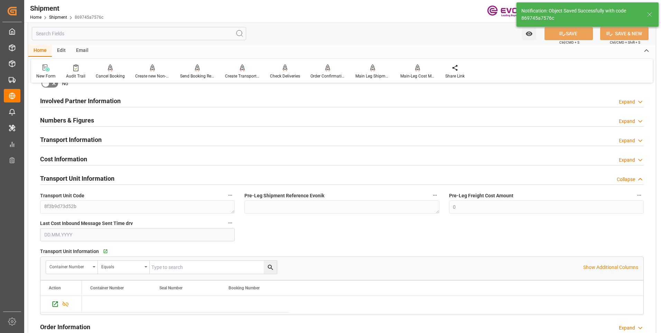
scroll to position [450, 0]
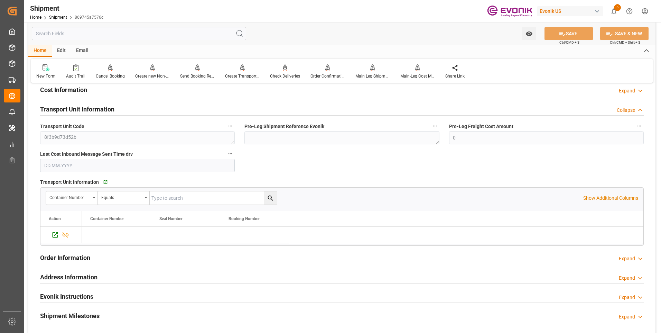
click at [79, 113] on h2 "Transport Unit Information" at bounding box center [77, 108] width 74 height 9
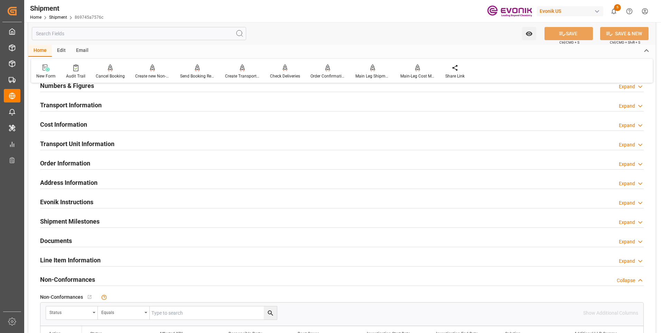
scroll to position [380, 0]
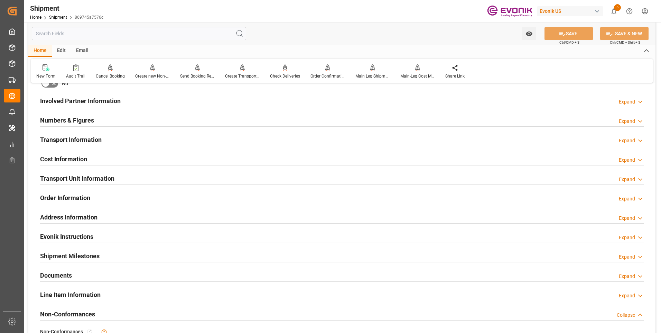
click at [73, 138] on h2 "Transport Information" at bounding box center [71, 139] width 62 height 9
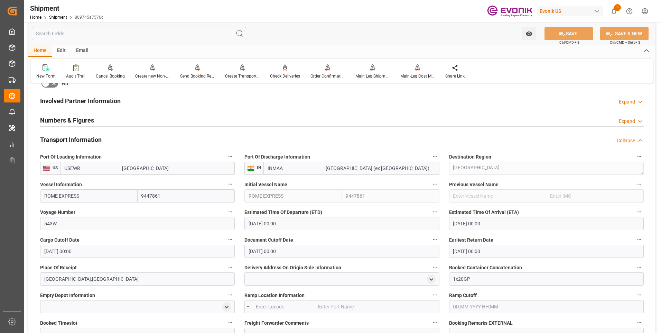
click at [83, 191] on input "ROME EXPRESS" at bounding box center [89, 195] width 98 height 13
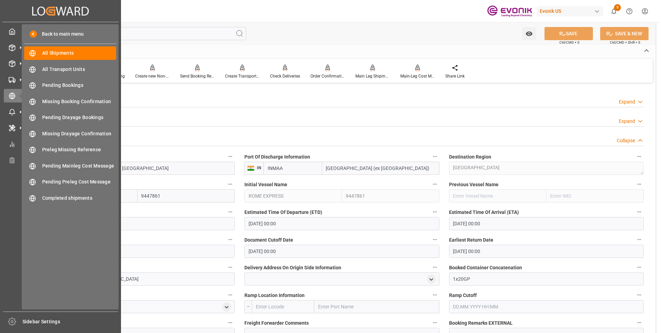
drag, startPoint x: 83, startPoint y: 194, endPoint x: 15, endPoint y: 194, distance: 67.8
click at [9, 194] on div "Created by potrace 1.15, written by [PERSON_NAME] [DATE]-[DATE] Created by potr…" at bounding box center [330, 166] width 661 height 333
paste input "LUDWIGSHAFEN EXPRE"
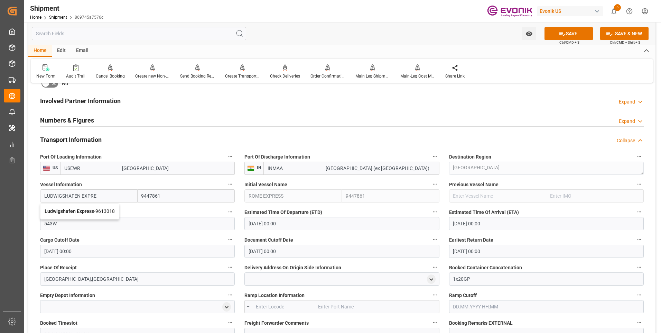
click at [94, 206] on div "Ludwigshafen Express - 9613018" at bounding box center [79, 211] width 79 height 16
type input "Ludwigshafen Express"
type input "9613018"
type input "Ludwigshafen Express"
click at [91, 210] on label "Voyage Number" at bounding box center [137, 212] width 195 height 10
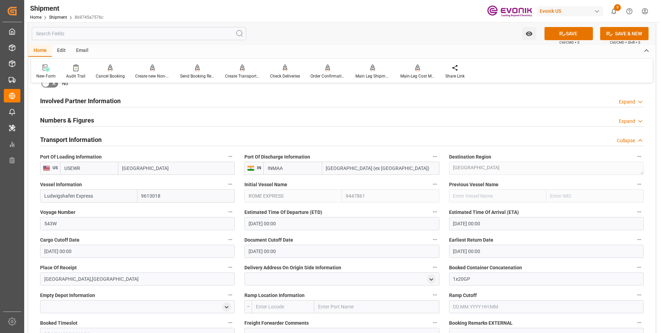
click at [226, 210] on button "Voyage Number" at bounding box center [230, 211] width 9 height 9
click at [49, 221] on div at bounding box center [330, 166] width 661 height 333
click at [51, 222] on input "543W" at bounding box center [137, 223] width 195 height 13
type input "542W"
click at [573, 35] on button "SAVE" at bounding box center [569, 33] width 48 height 13
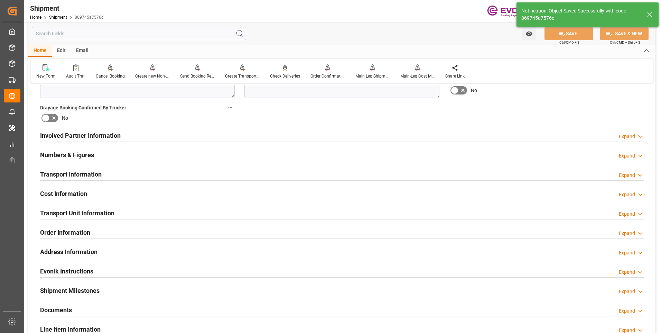
scroll to position [415, 0]
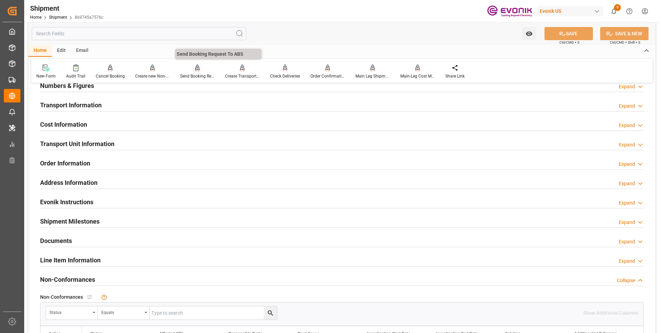
click at [195, 68] on icon at bounding box center [197, 67] width 5 height 6
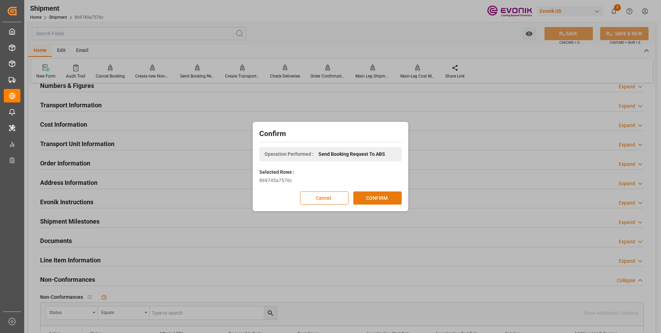
click at [386, 197] on button "CONFIRM" at bounding box center [377, 197] width 48 height 13
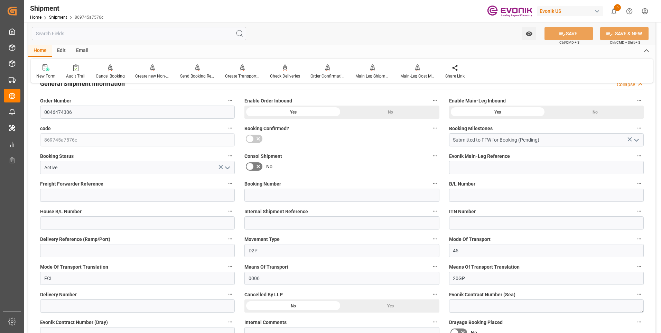
scroll to position [0, 0]
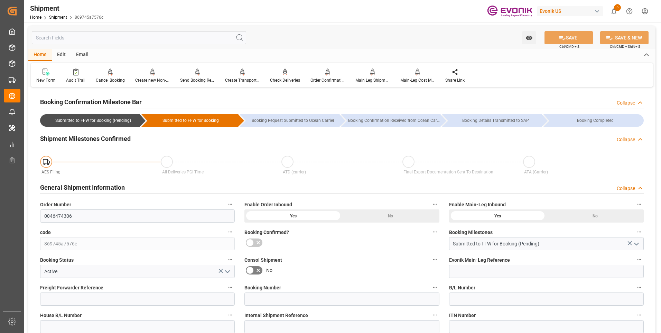
click at [285, 48] on div "Watch Option SAVE Ctrl/CMD + S SAVE & NEW Ctrl/CMD + Shift + S" at bounding box center [341, 37] width 627 height 23
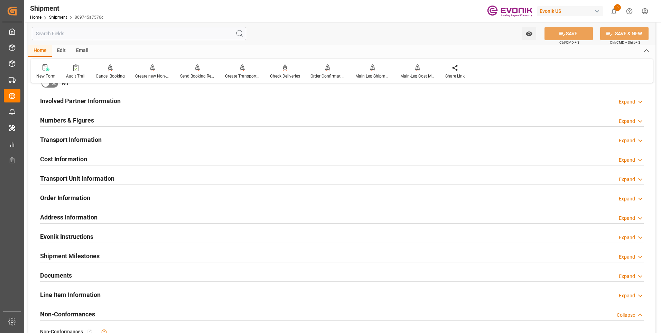
scroll to position [415, 0]
